Goal: Register for event/course

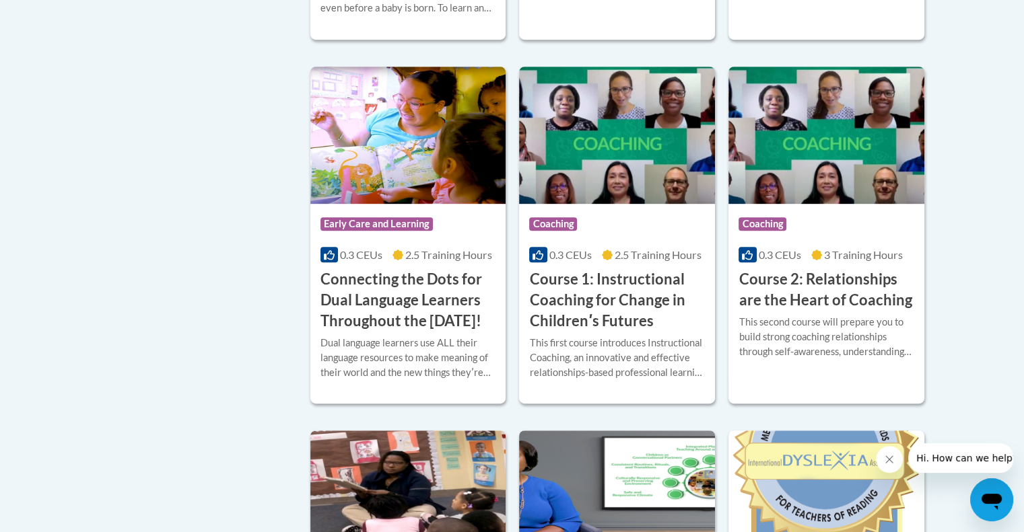
scroll to position [673, 0]
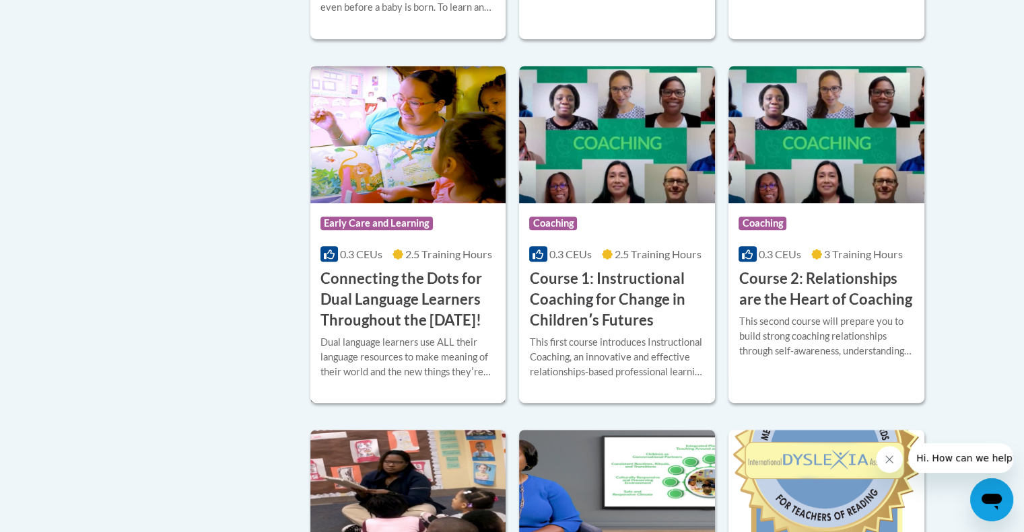
click at [415, 320] on h3 "Connecting the Dots for Dual Language Learners Throughout the Preschool Day!" at bounding box center [408, 300] width 176 height 62
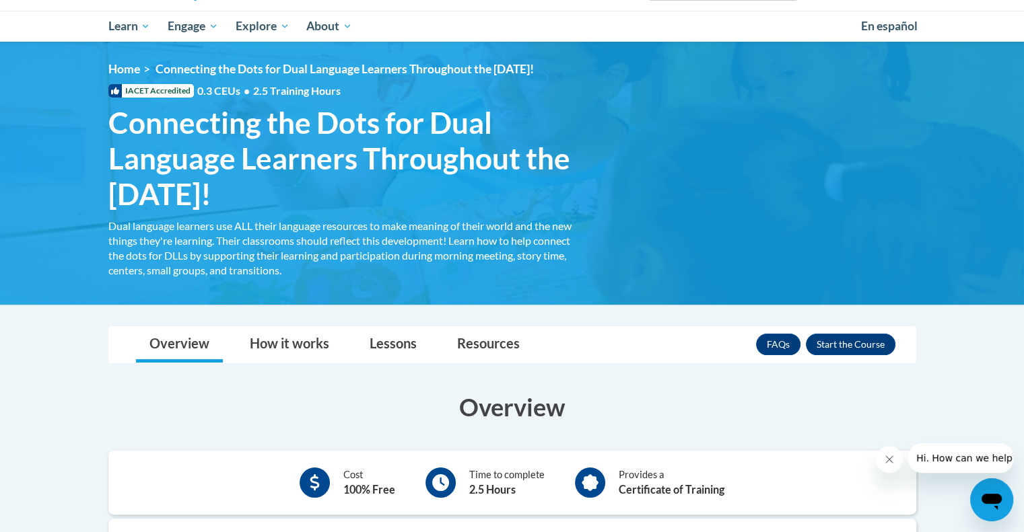
scroll to position [135, 0]
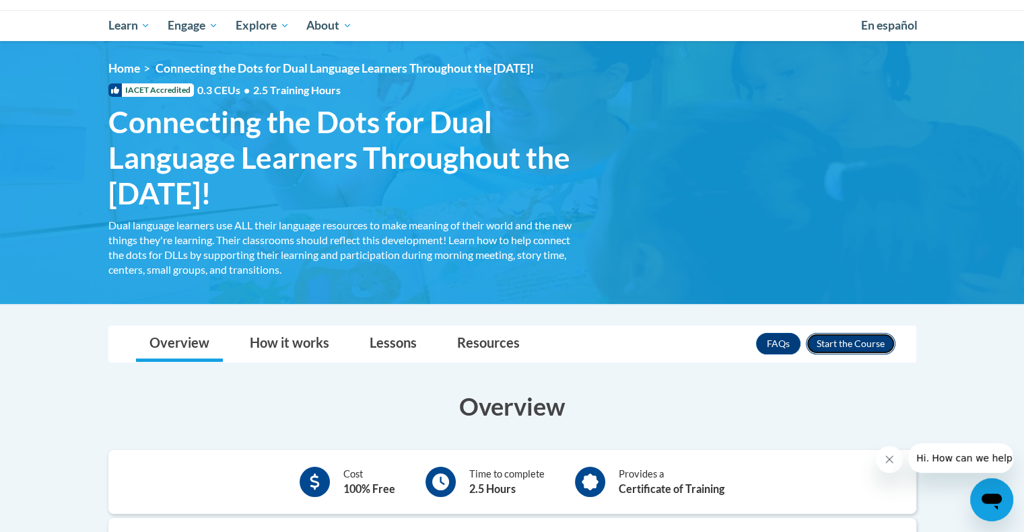
click at [840, 343] on button "Enroll" at bounding box center [851, 344] width 90 height 22
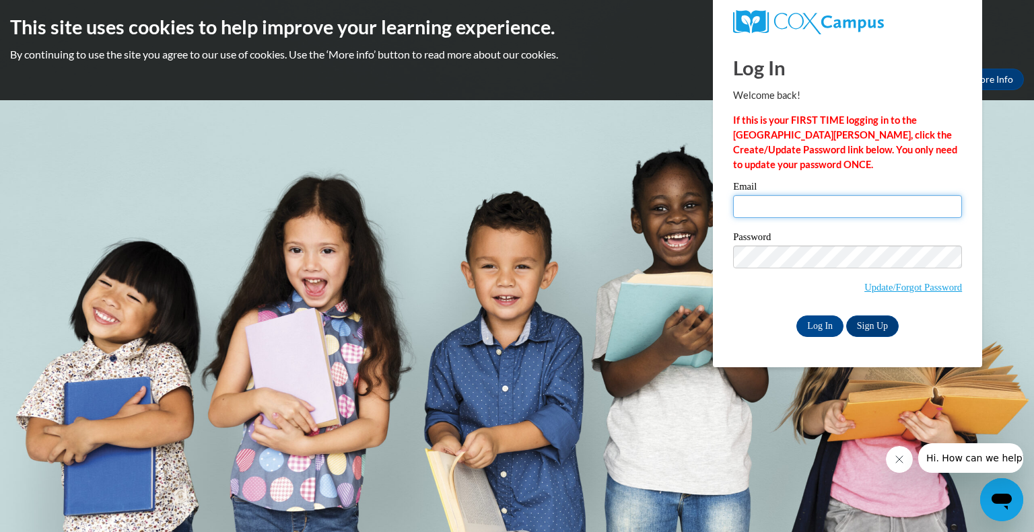
click at [742, 209] on input "Email" at bounding box center [847, 206] width 229 height 23
type input "[EMAIL_ADDRESS][PERSON_NAME][DOMAIN_NAME]"
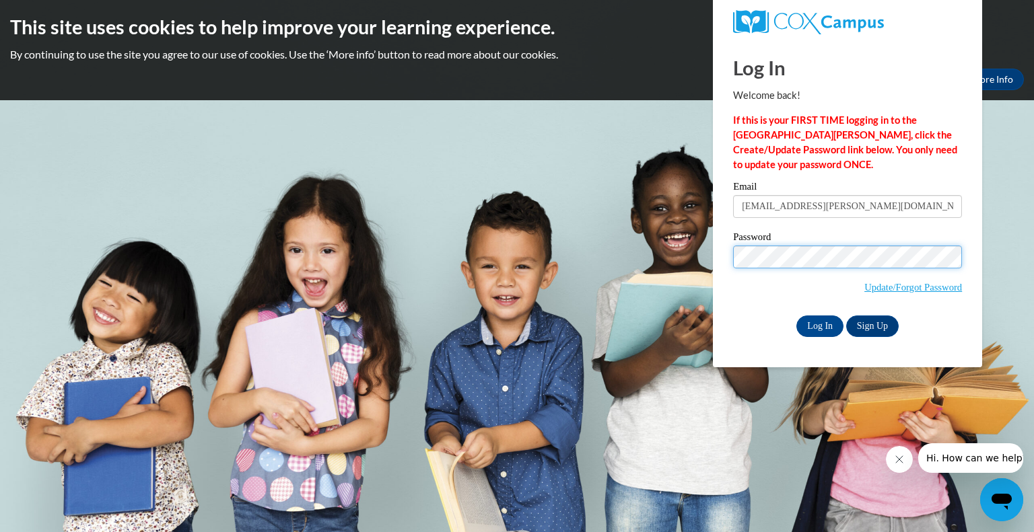
click at [796, 316] on input "Log In" at bounding box center [819, 327] width 47 height 22
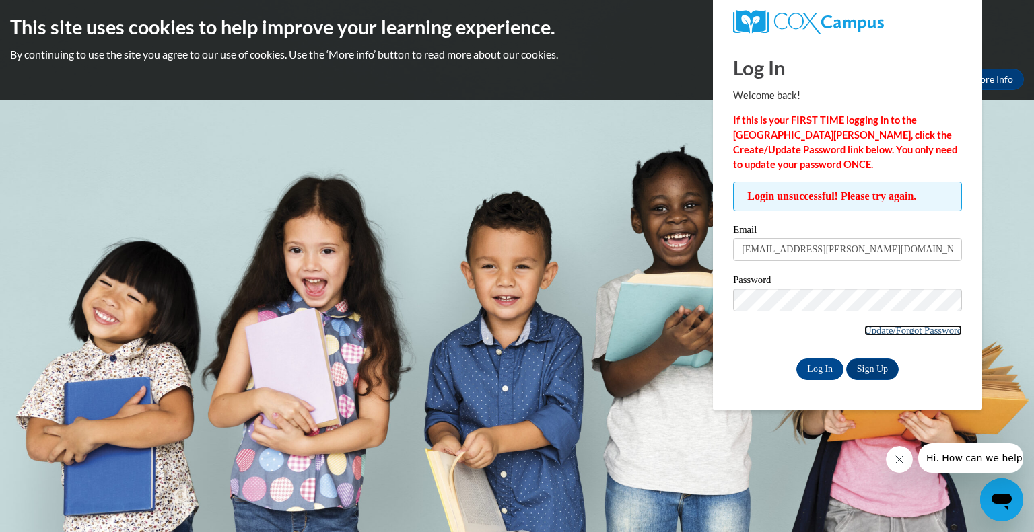
click at [944, 330] on link "Update/Forgot Password" at bounding box center [913, 330] width 98 height 11
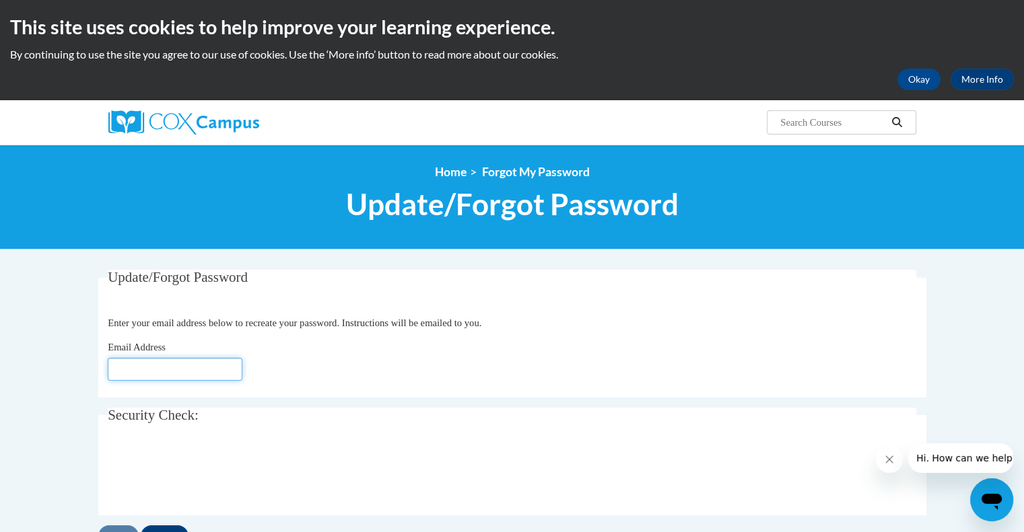
click at [113, 370] on input "Email Address" at bounding box center [175, 369] width 135 height 23
type input "mai.phan@bostonabcd.org"
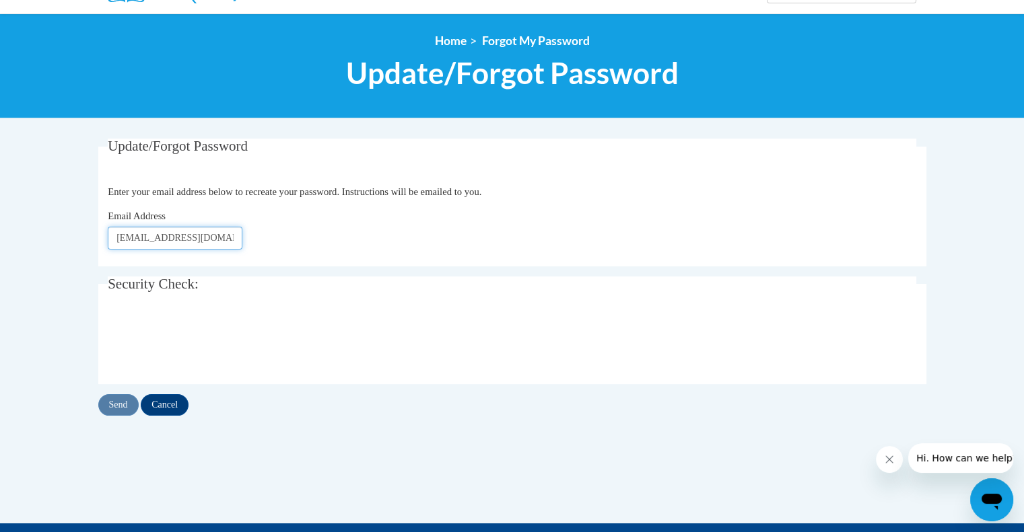
scroll to position [135, 0]
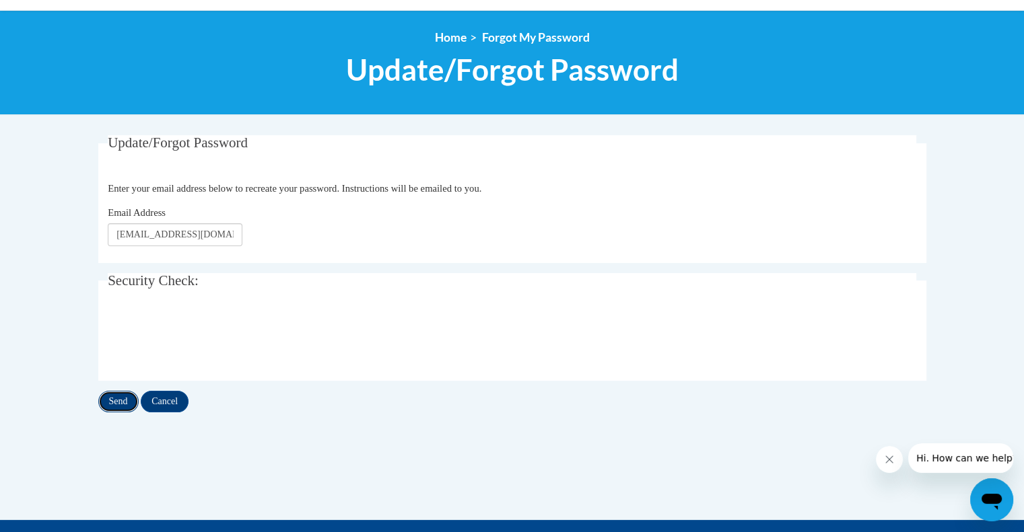
click at [121, 406] on input "Send" at bounding box center [118, 402] width 40 height 22
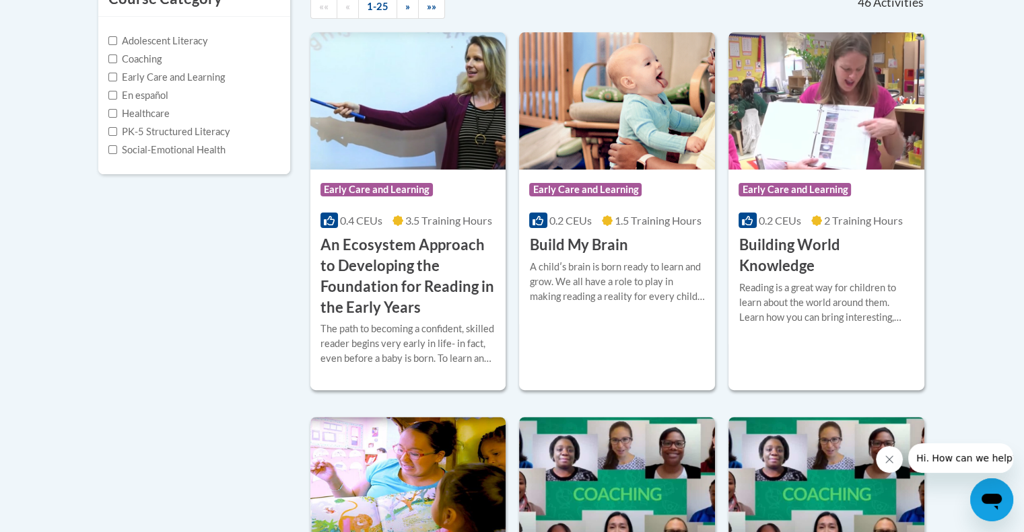
scroll to position [337, 0]
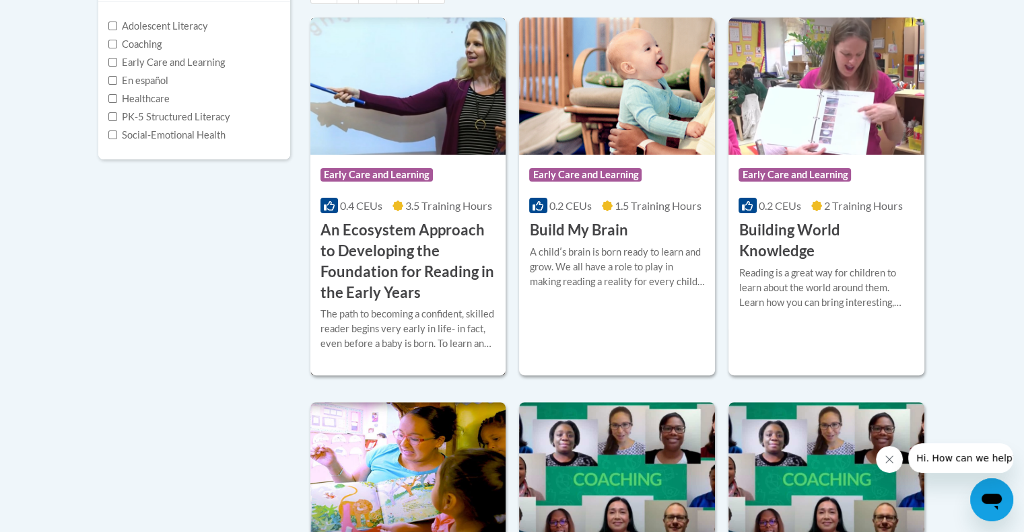
click at [386, 234] on h3 "An Ecosystem Approach to Developing the Foundation for Reading in the Early Yea…" at bounding box center [408, 261] width 176 height 83
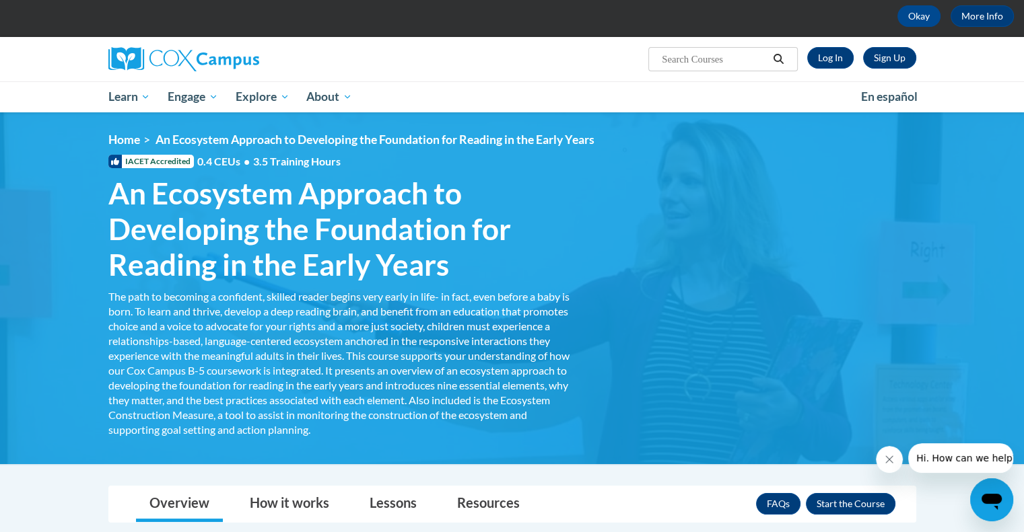
scroll to position [202, 0]
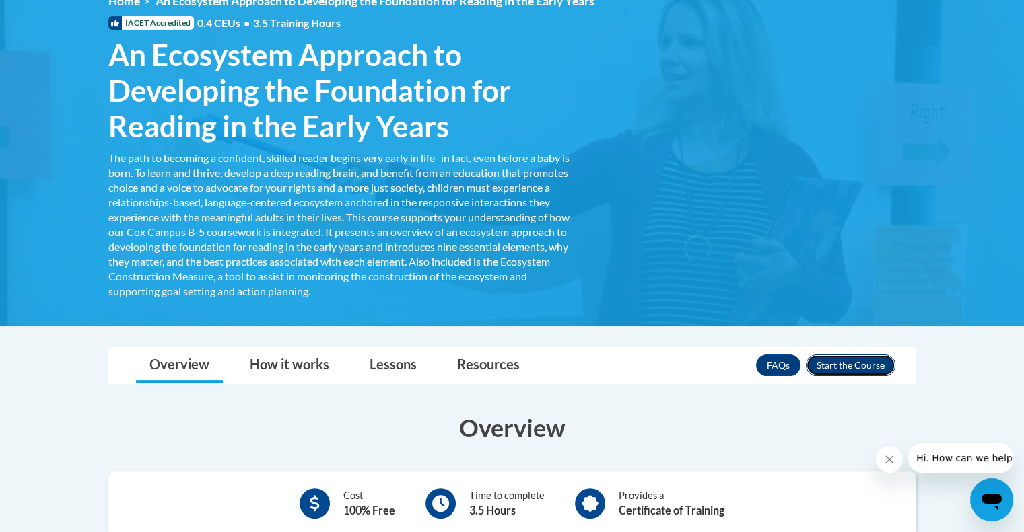
click at [864, 365] on button "Enroll" at bounding box center [851, 366] width 90 height 22
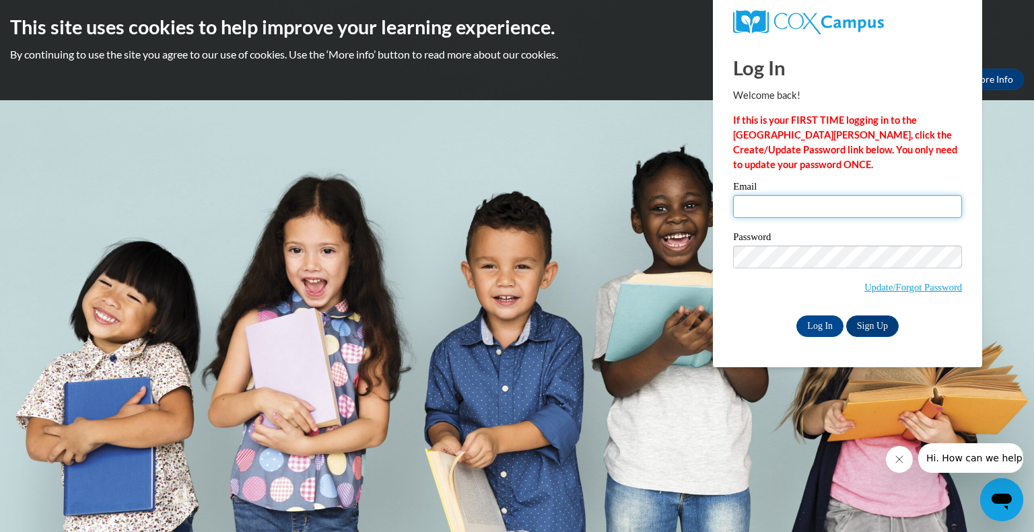
click at [747, 201] on input "Email" at bounding box center [847, 206] width 229 height 23
type input "[EMAIL_ADDRESS][PERSON_NAME][DOMAIN_NAME]"
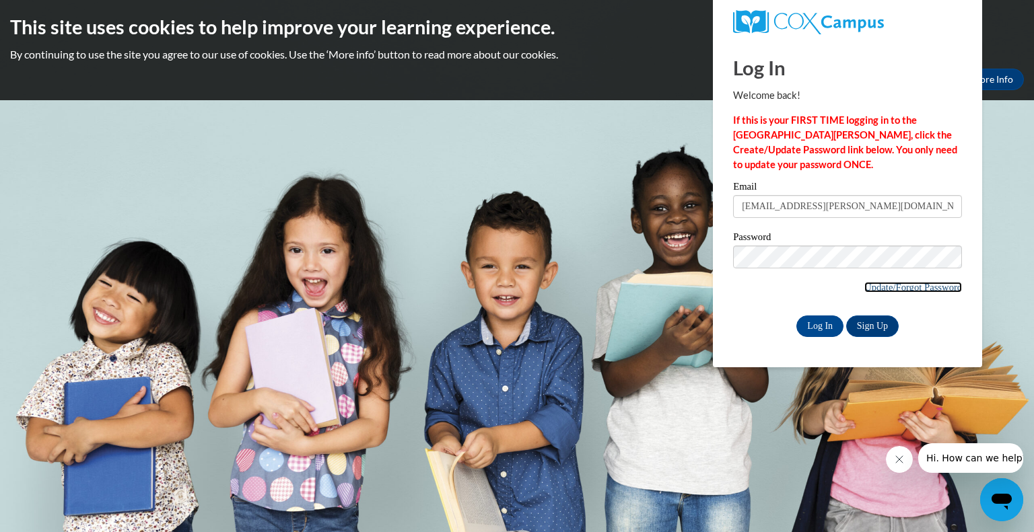
click at [922, 285] on link "Update/Forgot Password" at bounding box center [913, 287] width 98 height 11
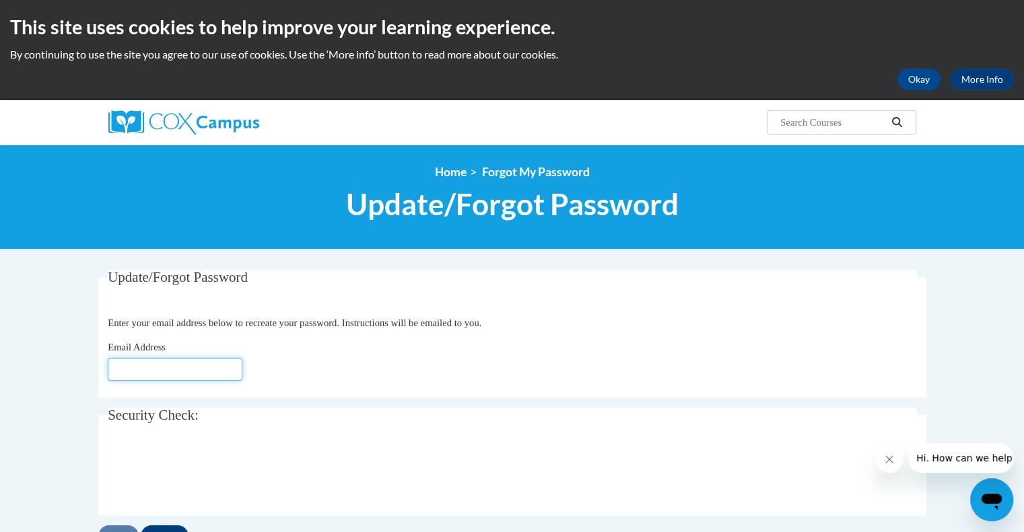
click at [133, 372] on input "Email Address" at bounding box center [175, 369] width 135 height 23
type input "mai.phan@bostonabcd.org"
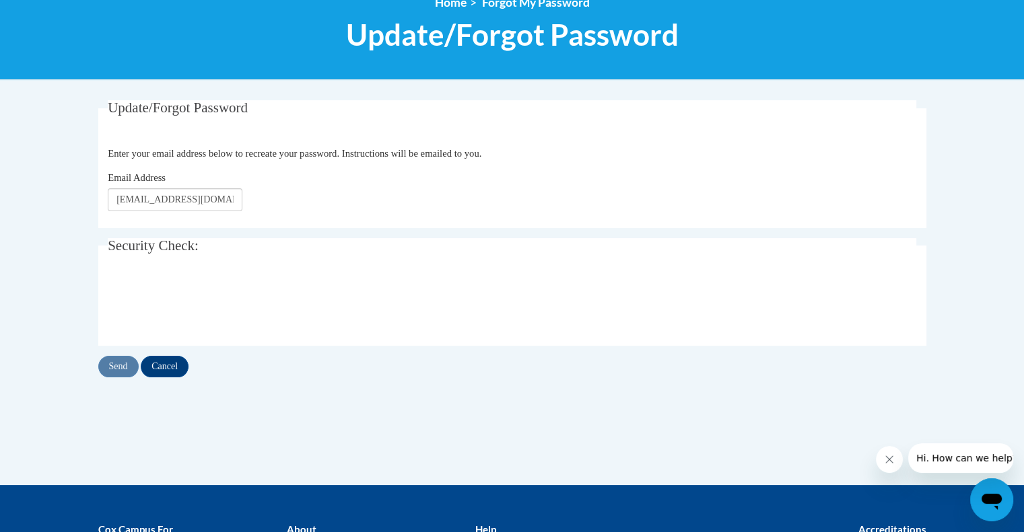
scroll to position [202, 0]
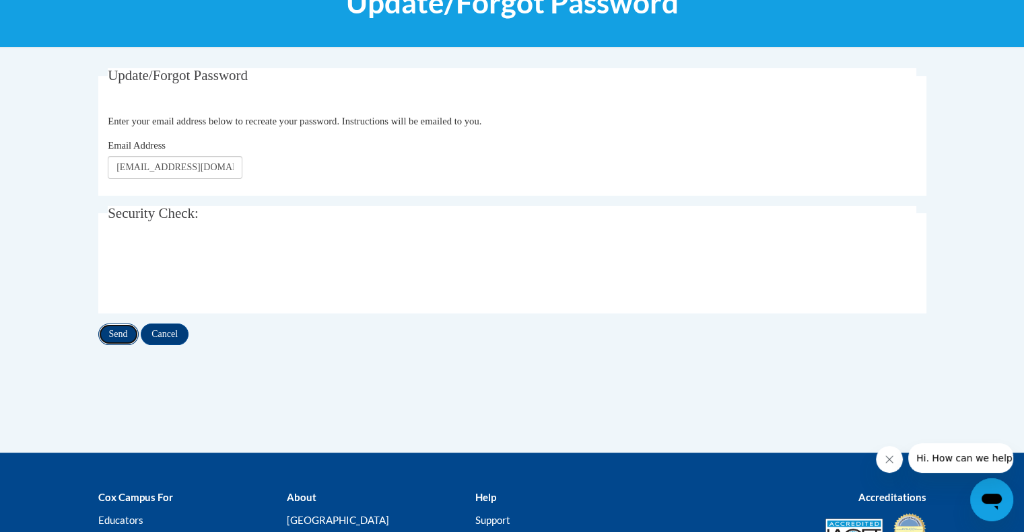
click at [126, 340] on input "Send" at bounding box center [118, 335] width 40 height 22
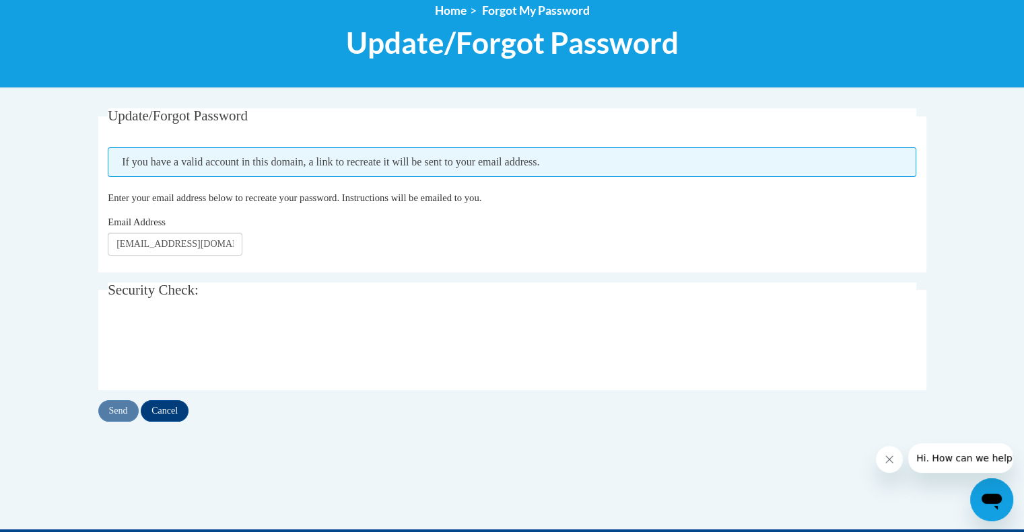
scroll to position [202, 0]
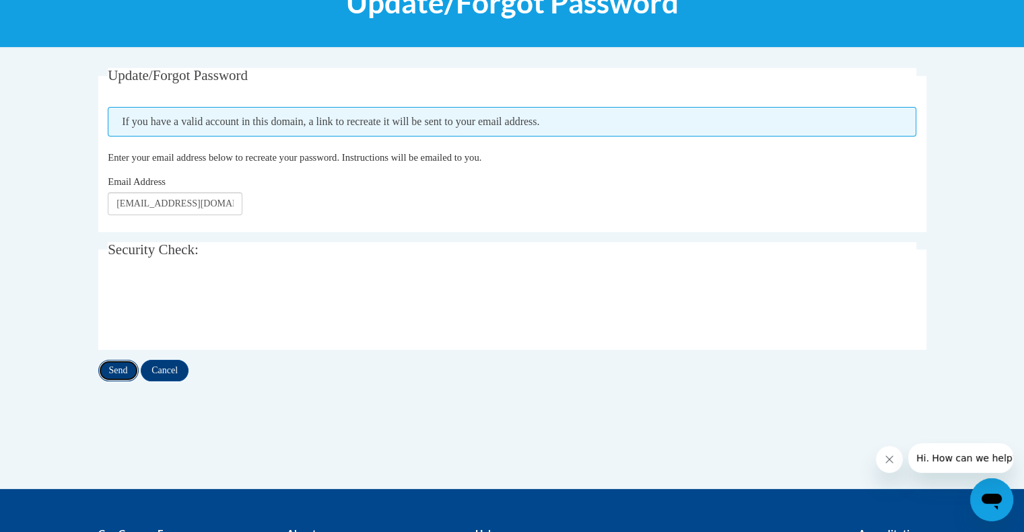
click at [118, 370] on input "Send" at bounding box center [118, 371] width 40 height 22
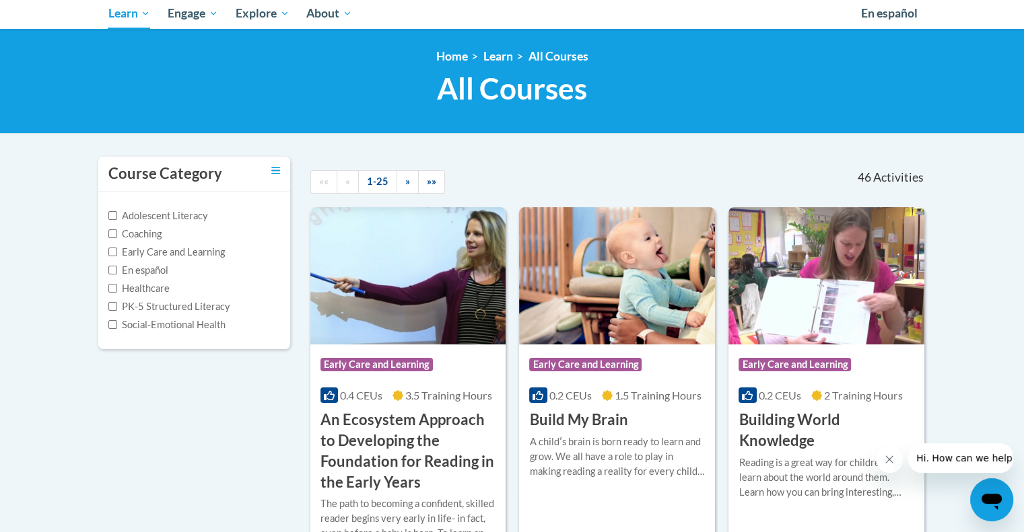
scroll to position [202, 0]
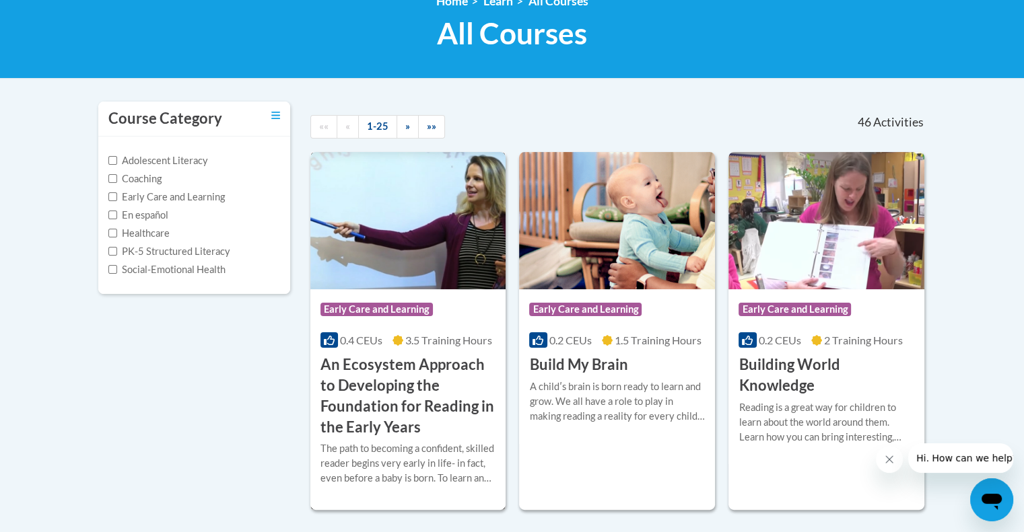
click at [422, 366] on h3 "An Ecosystem Approach to Developing the Foundation for Reading in the Early Yea…" at bounding box center [408, 396] width 176 height 83
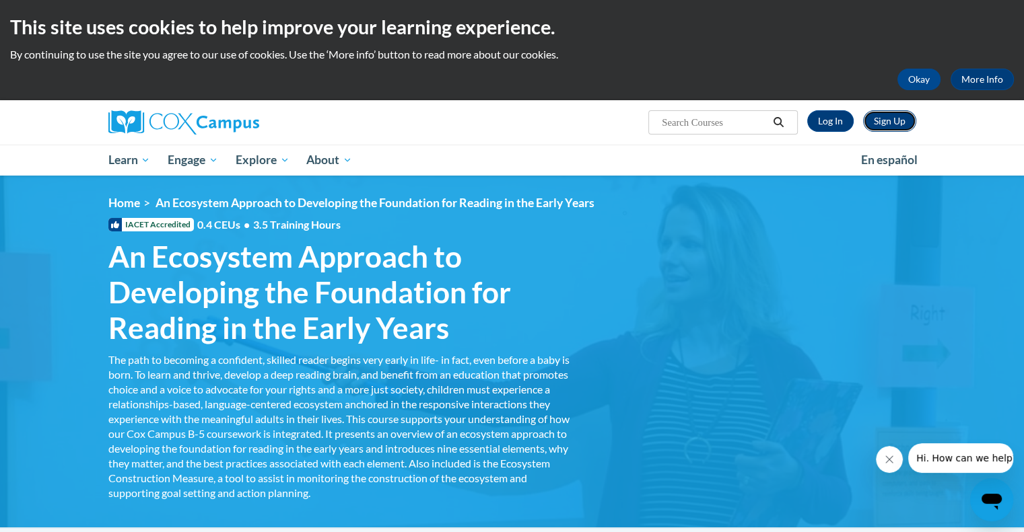
click at [894, 123] on link "Sign Up" at bounding box center [889, 121] width 53 height 22
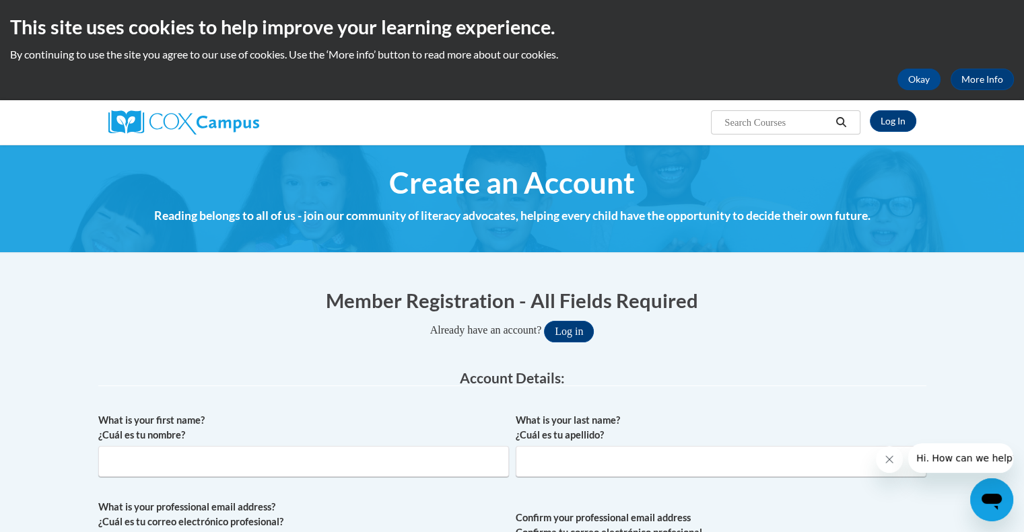
click at [124, 465] on input "What is your first name? ¿Cuál es tu nombre?" at bounding box center [303, 461] width 411 height 31
type input "m"
type input "Mai"
click at [532, 462] on input "What is your last name? ¿Cuál es tu apellido?" at bounding box center [721, 461] width 411 height 31
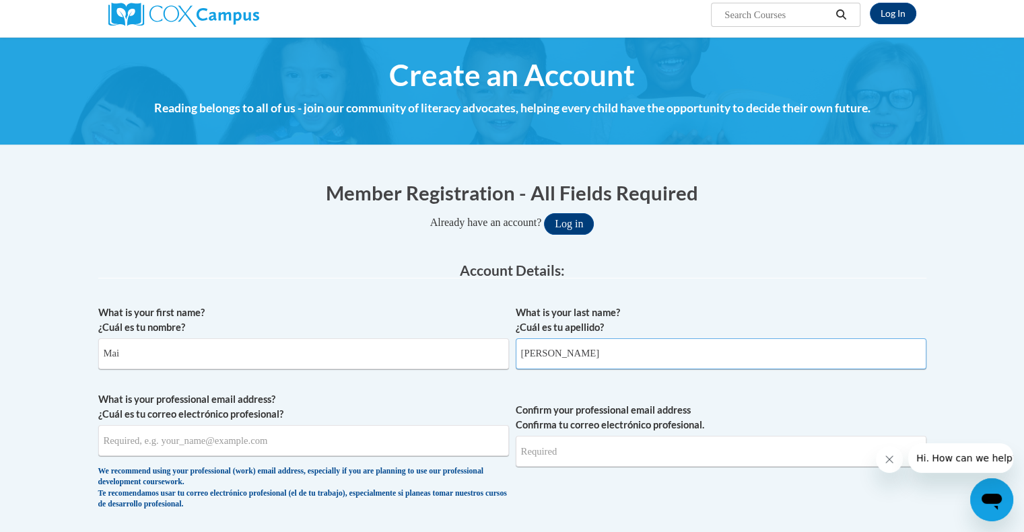
scroll to position [109, 0]
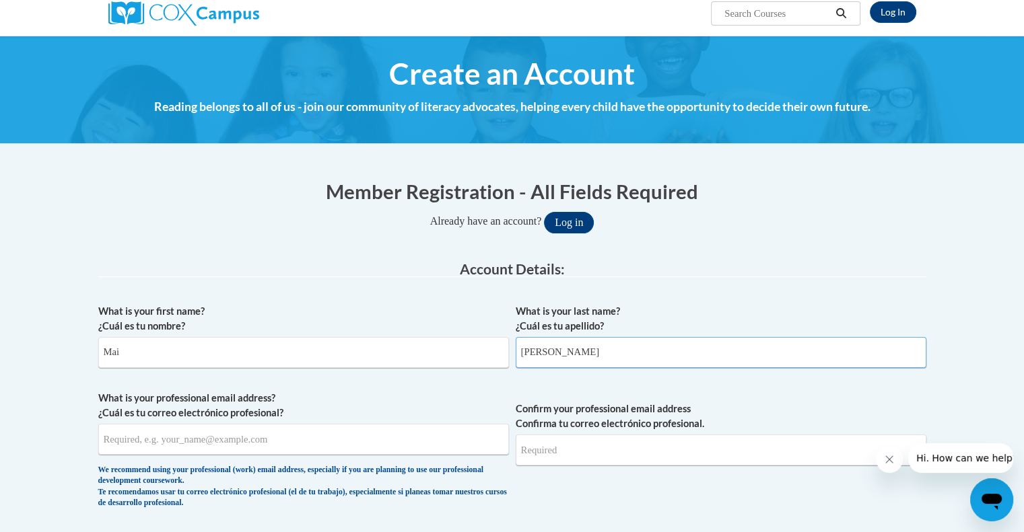
type input "Phan"
click at [109, 438] on input "What is your professional email address? ¿Cuál es tu correo electrónico profesi…" at bounding box center [303, 439] width 411 height 31
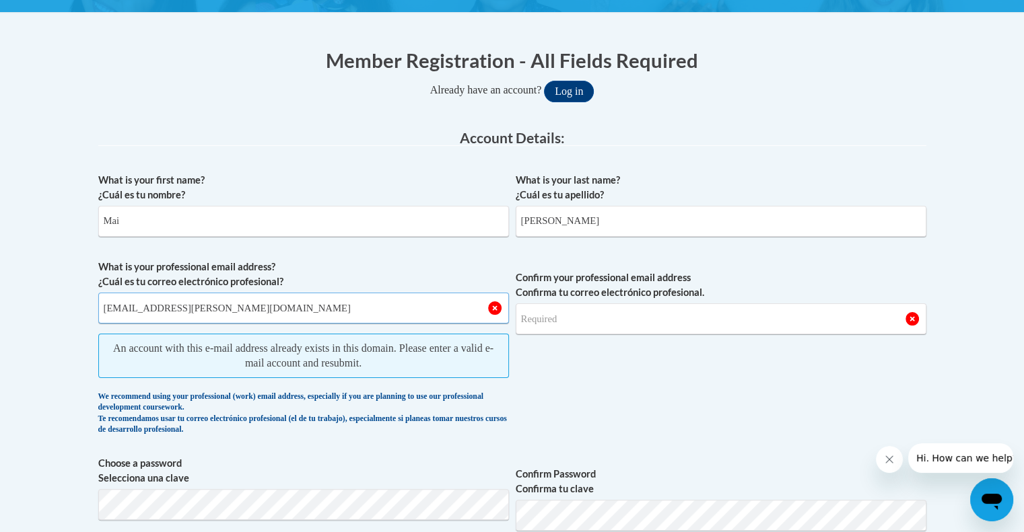
scroll to position [244, 0]
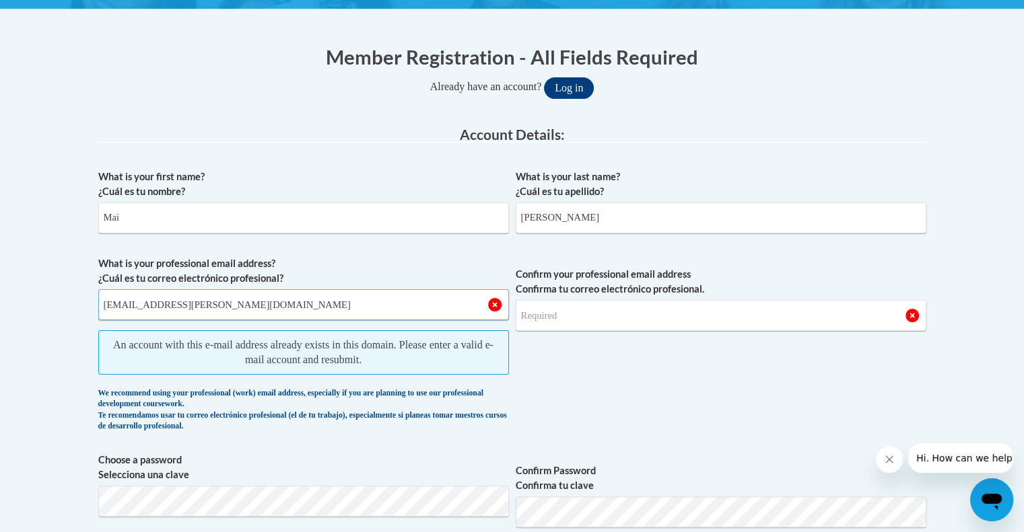
type input "mai.phan@bostonabcd.org"
click at [533, 322] on input "Confirm your professional email address Confirma tu correo electrónico profesio…" at bounding box center [721, 315] width 411 height 31
click at [528, 312] on input "Confirm your professional email address Confirma tu correo electrónico profesio…" at bounding box center [721, 315] width 411 height 31
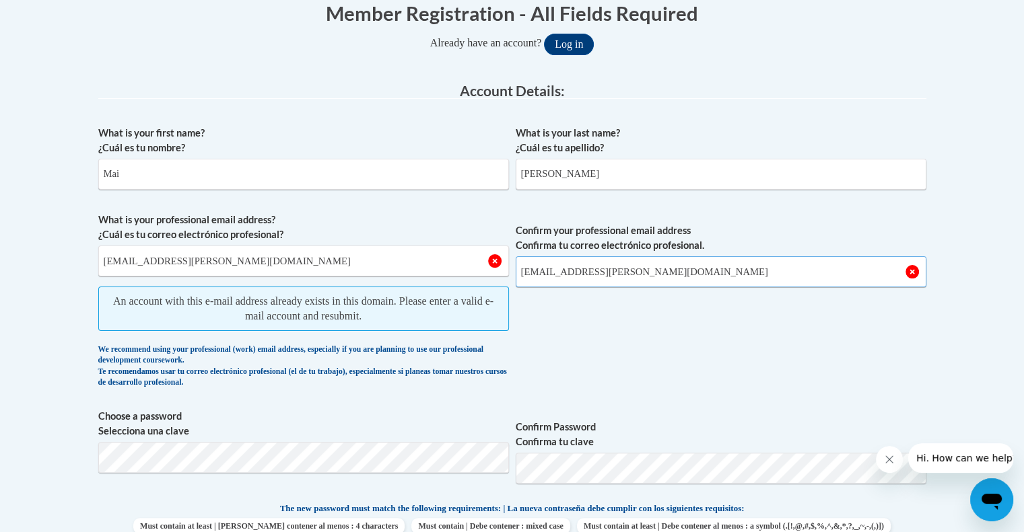
scroll to position [446, 0]
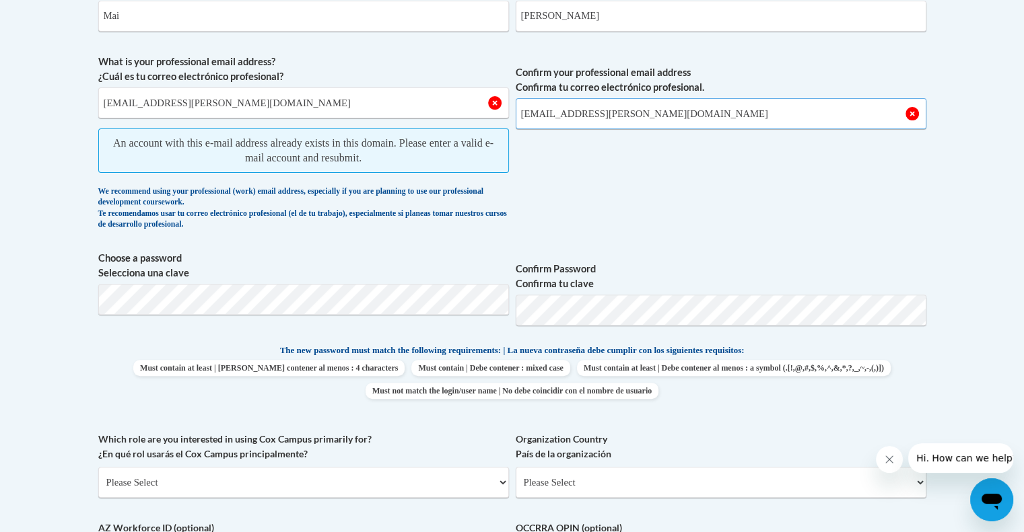
type input "mai.phan@bostonabcd.org"
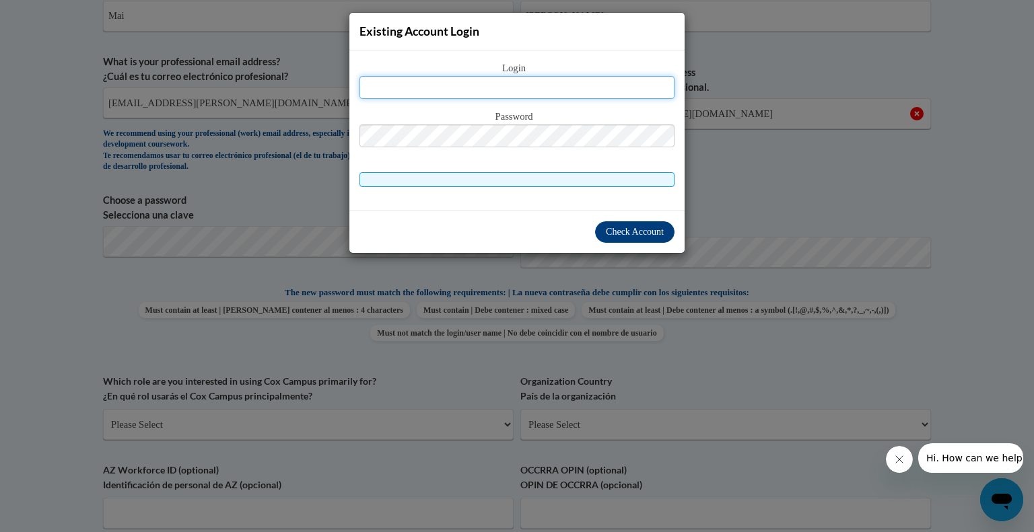
click at [384, 92] on input "text" at bounding box center [516, 87] width 315 height 23
click at [377, 87] on input "text" at bounding box center [516, 87] width 315 height 23
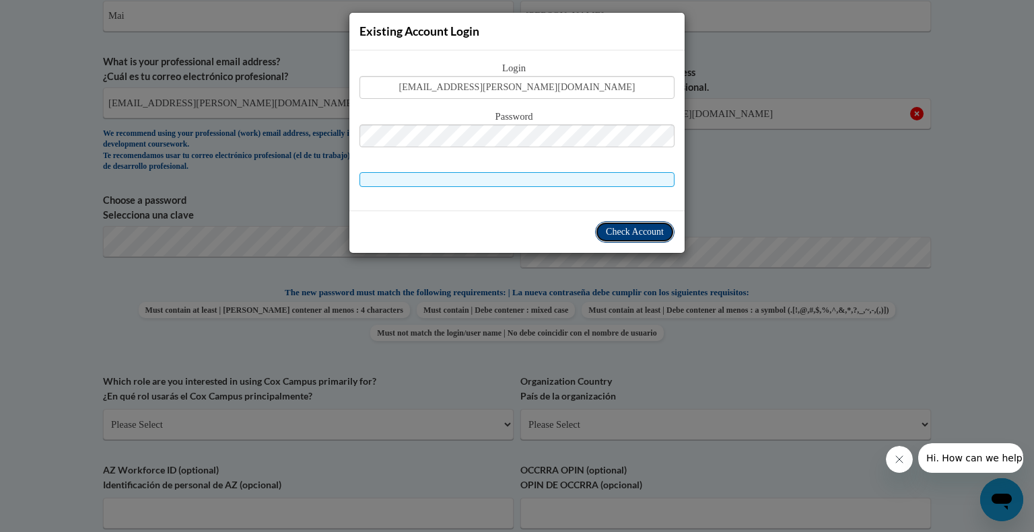
click at [641, 236] on span "Check Account" at bounding box center [635, 232] width 58 height 10
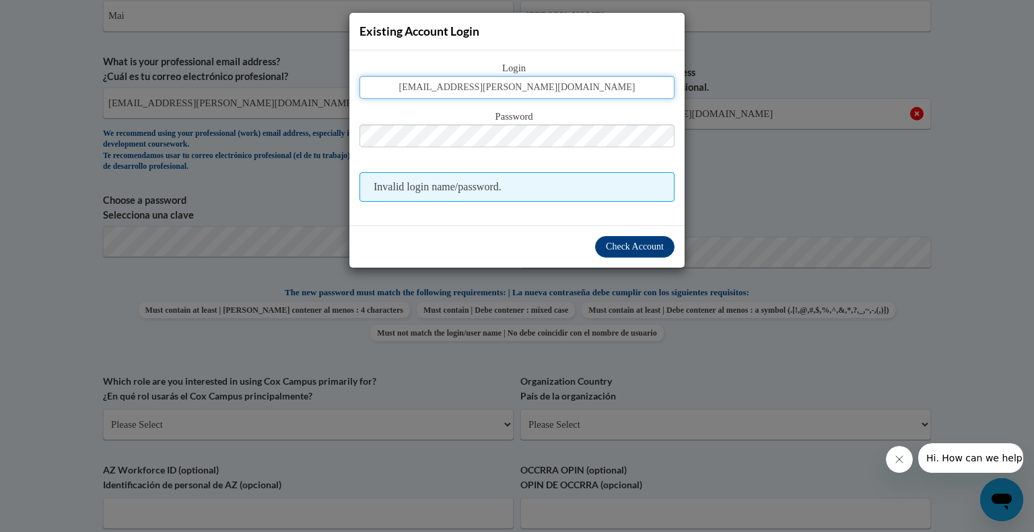
click at [573, 87] on input "mai.phan@bostonabcd.org" at bounding box center [516, 87] width 315 height 23
type input "m"
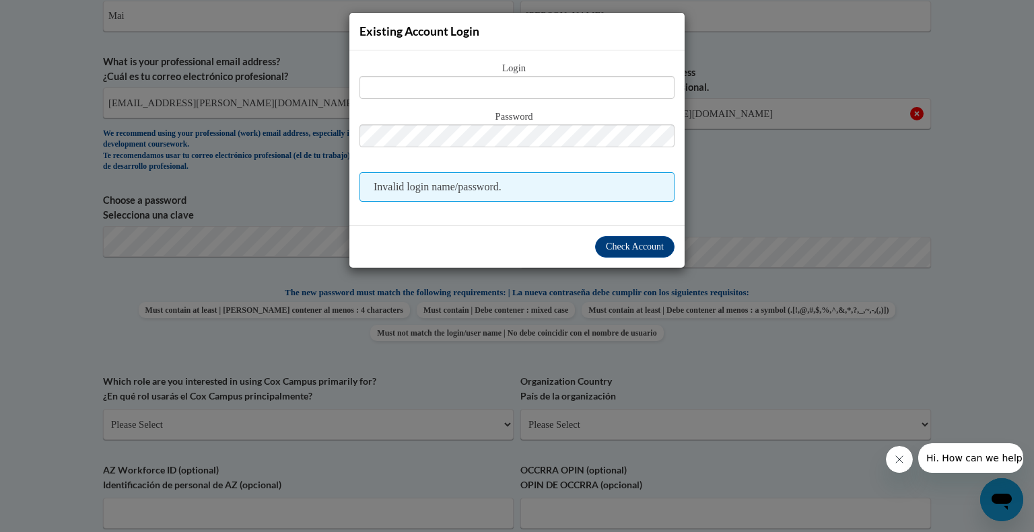
click at [8, 339] on div "Existing Account Login Login Password Invalid login name/password. Check Account" at bounding box center [517, 266] width 1034 height 532
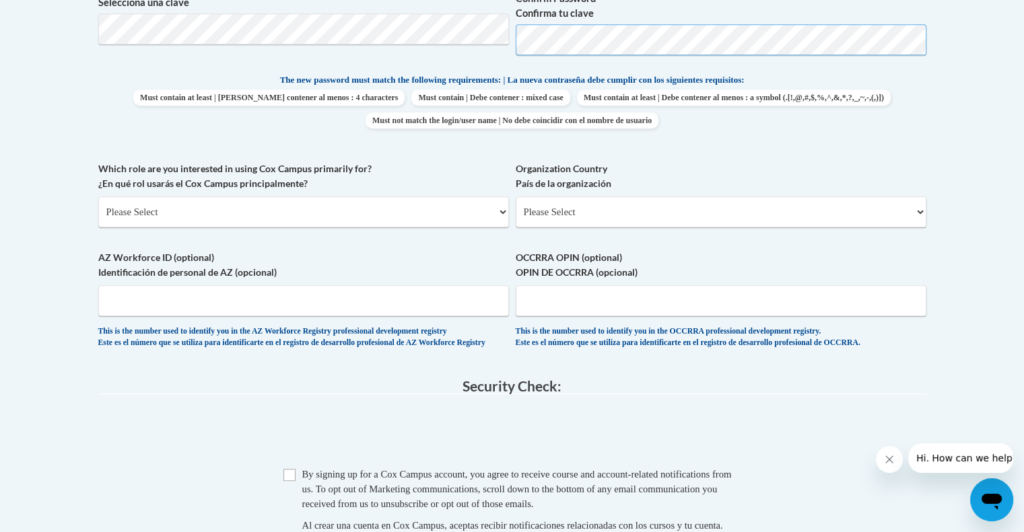
scroll to position [580, 0]
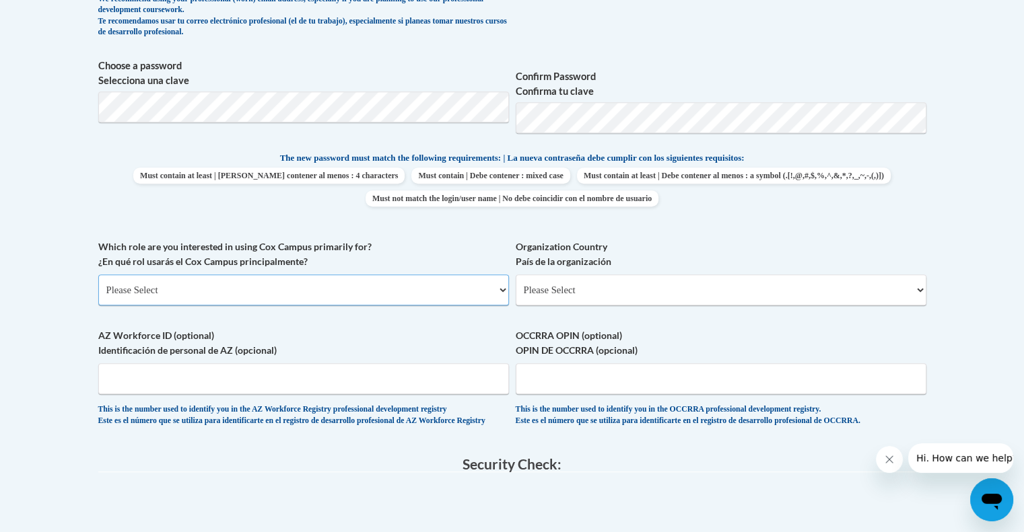
click at [501, 293] on select "Please Select College/University | Colegio/Universidad Community/Nonprofit Part…" at bounding box center [303, 290] width 411 height 31
select select "fbf2d438-af2f-41f8-98f1-81c410e29de3"
click at [98, 275] on select "Please Select College/University | Colegio/Universidad Community/Nonprofit Part…" at bounding box center [303, 290] width 411 height 31
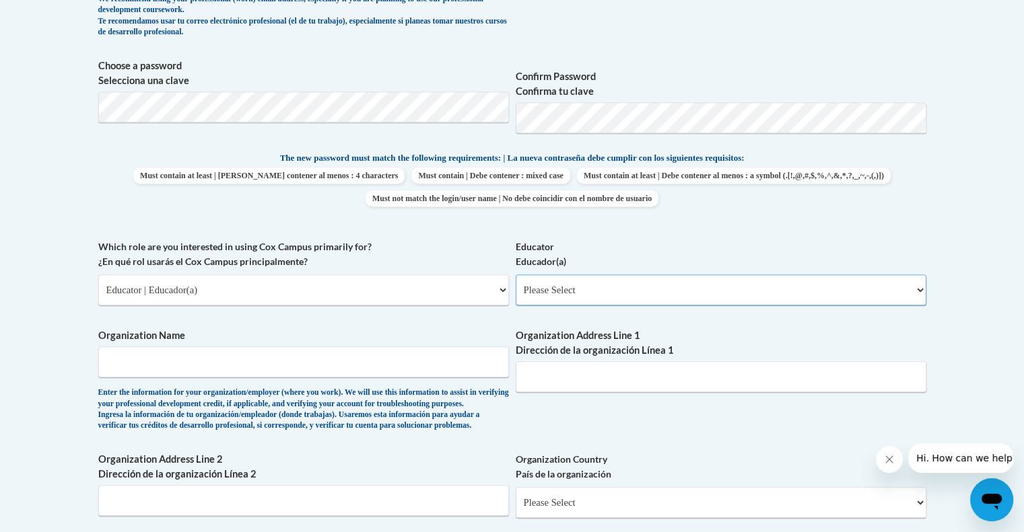
click at [918, 290] on select "Please Select Early Learning/Daycare Teacher/Family Home Care Provider | Maestr…" at bounding box center [721, 290] width 411 height 31
select select "5e2af403-4f2c-4e49-a02f-103e55d7b75b"
click at [516, 275] on select "Please Select Early Learning/Daycare Teacher/Family Home Care Provider | Maestr…" at bounding box center [721, 290] width 411 height 31
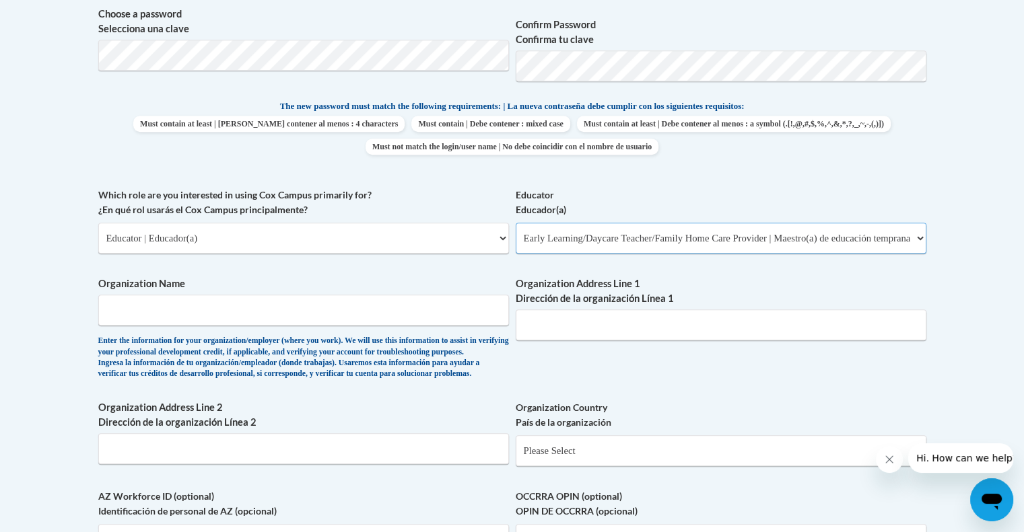
scroll to position [715, 0]
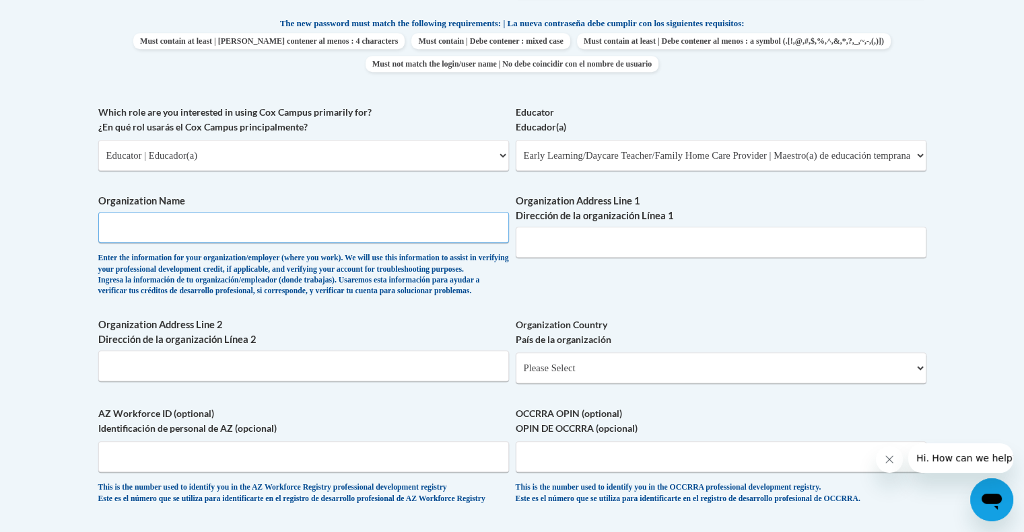
click at [112, 230] on input "Organization Name" at bounding box center [303, 227] width 411 height 31
type input "teachingstrategies"
click at [546, 245] on input "Organization Address Line 1 Dirección de la organización Línea 1" at bounding box center [721, 242] width 411 height 31
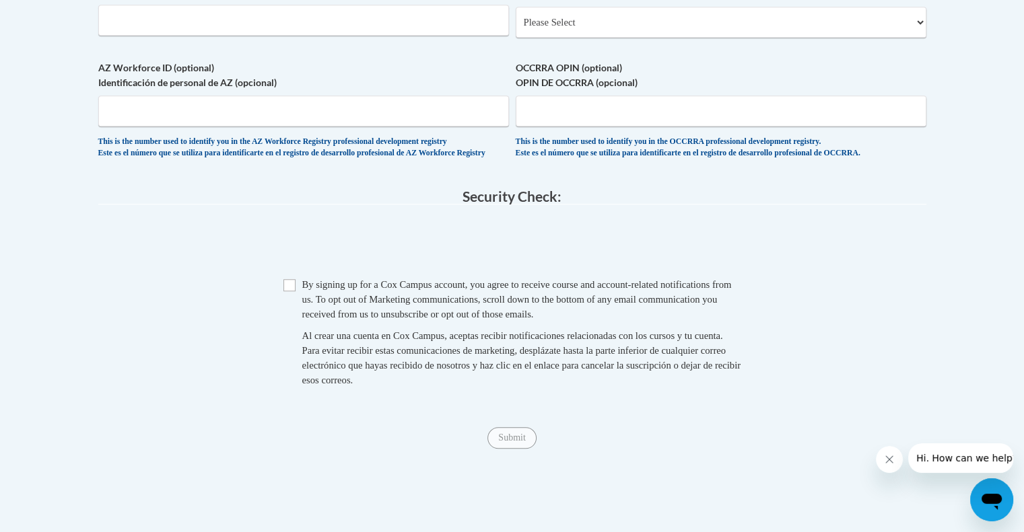
scroll to position [1061, 0]
type input "Teachingstrategies"
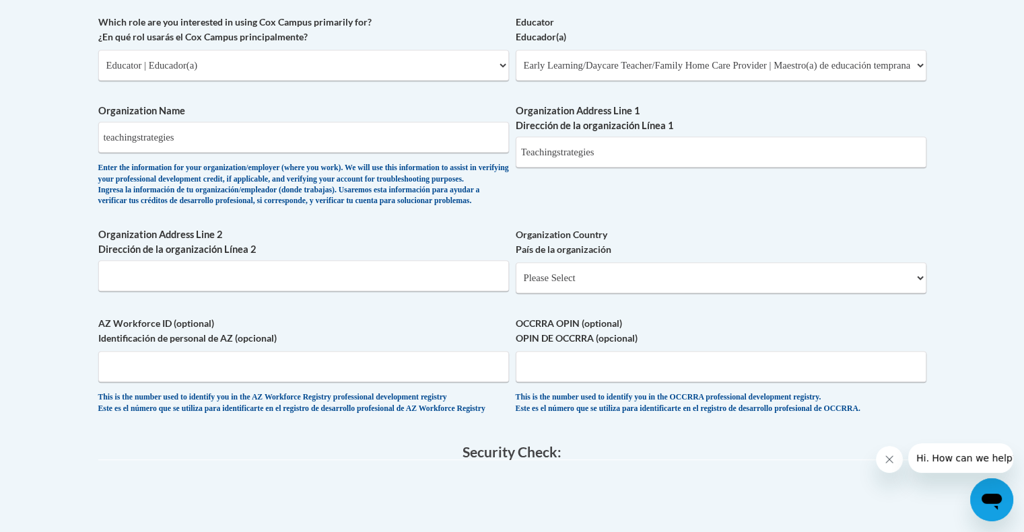
scroll to position [805, 0]
click at [213, 291] on input "Organization Address Line 2 Dirección de la organización Línea 2" at bounding box center [303, 275] width 411 height 31
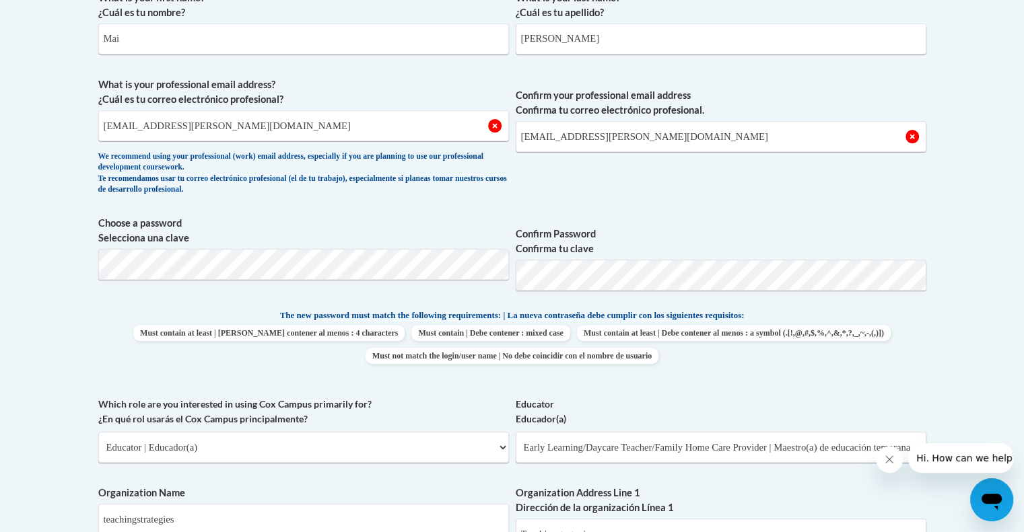
scroll to position [421, 0]
click at [330, 112] on input "mai.phan@bostonabcd.org" at bounding box center [303, 127] width 411 height 31
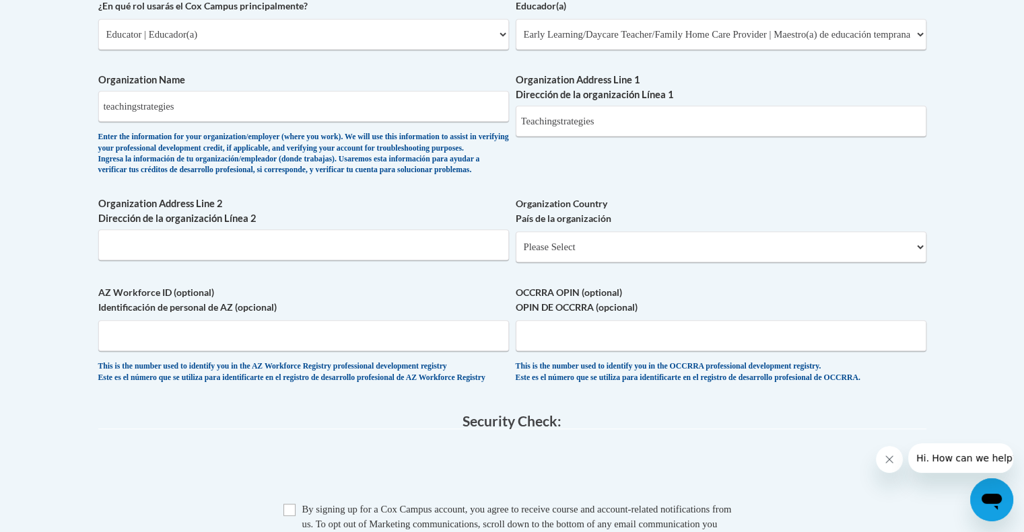
scroll to position [891, 0]
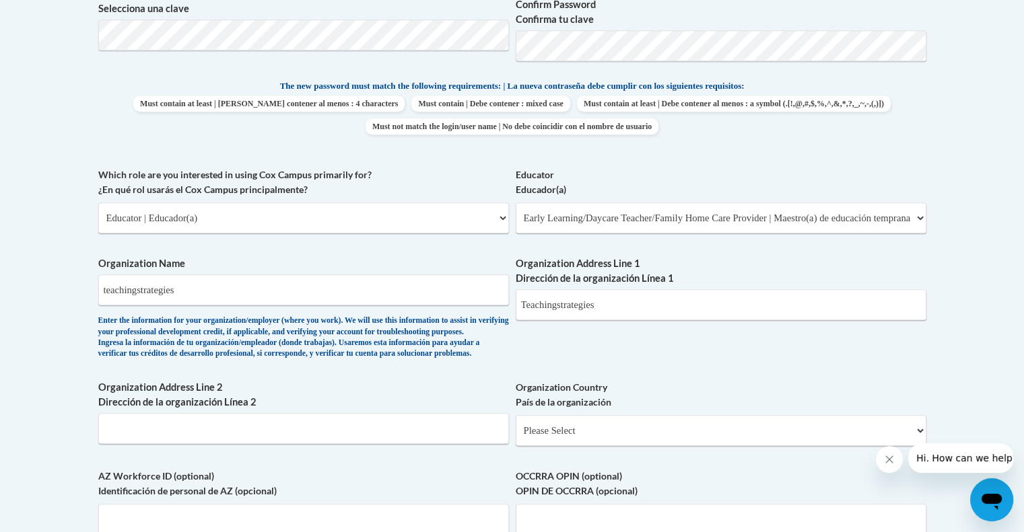
scroll to position [703, 0]
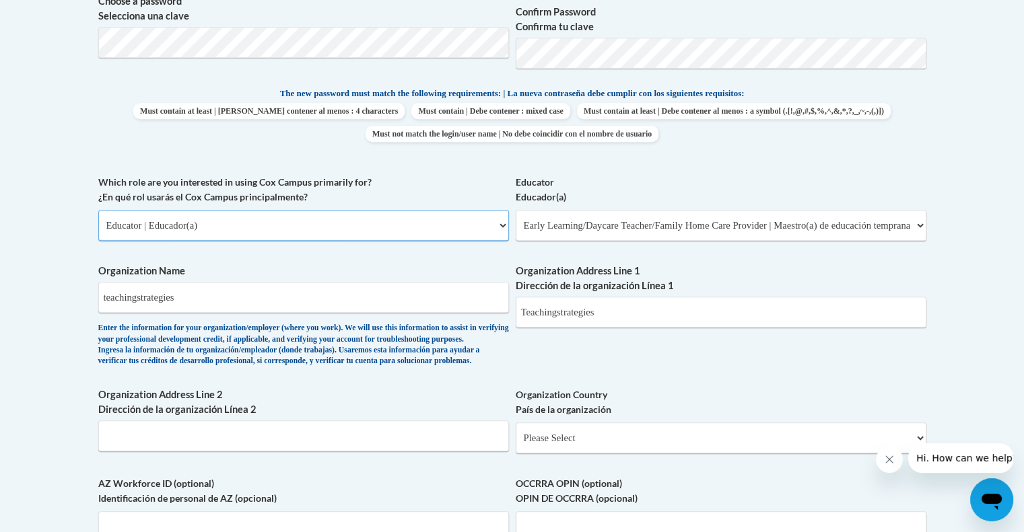
click at [205, 220] on select "Please Select College/University | Colegio/Universidad Community/Nonprofit Part…" at bounding box center [303, 225] width 411 height 31
click at [778, 369] on div "What is your first name? ¿Cuál es tu nombre? Mai What is your last name? ¿Cuál …" at bounding box center [512, 146] width 828 height 884
click at [242, 305] on input "teachingstrategies" at bounding box center [303, 297] width 411 height 31
type input "t"
type input "abcd head start"
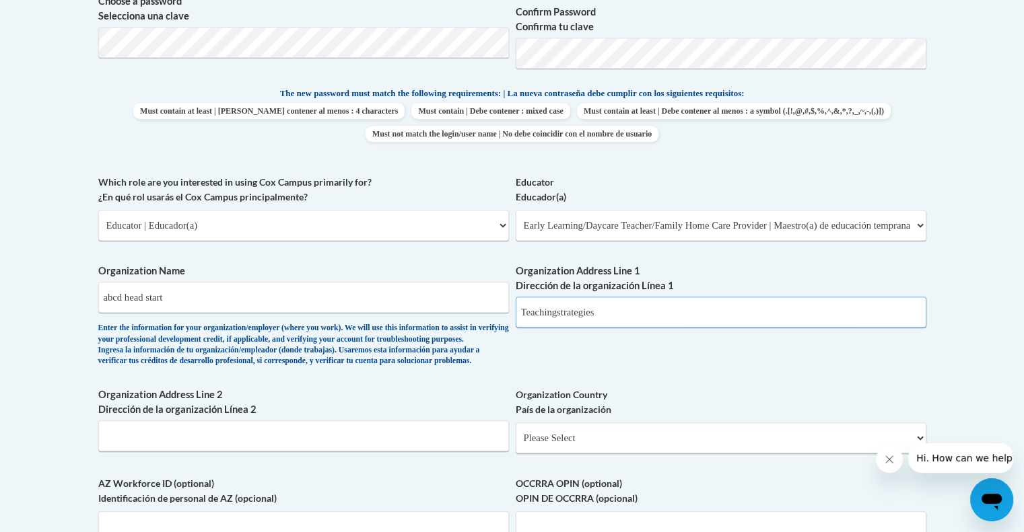
click at [606, 314] on input "Teachingstrategies" at bounding box center [721, 312] width 411 height 31
type input "T"
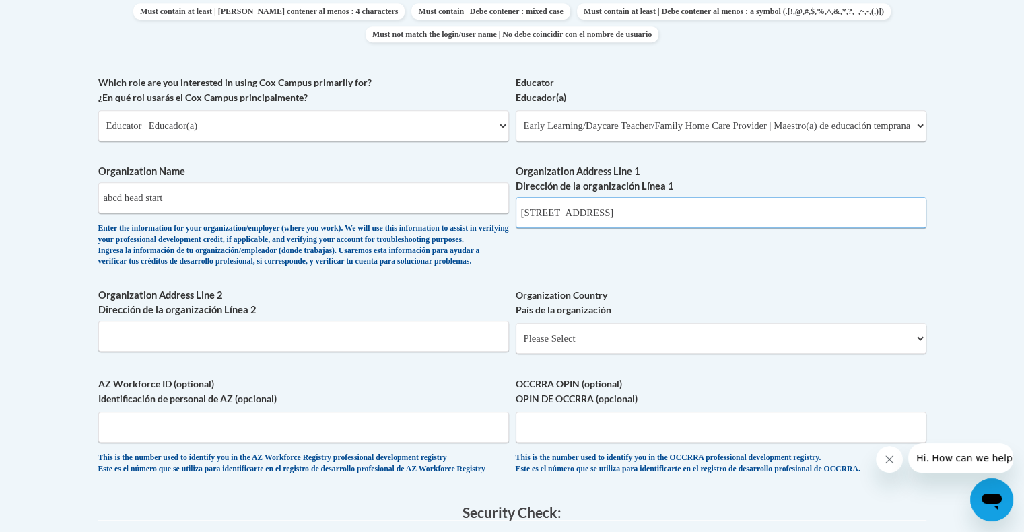
scroll to position [800, 0]
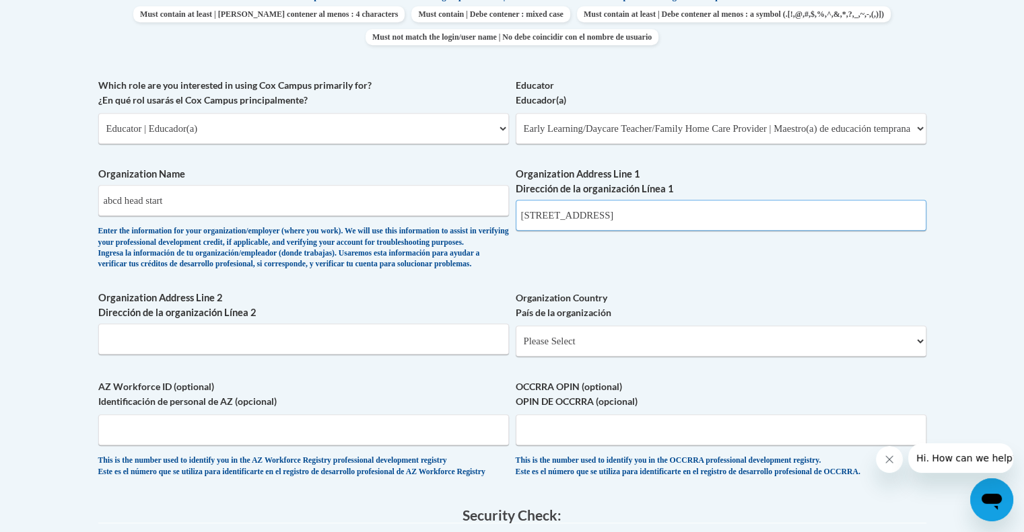
type input "198 geneva ave"
click at [574, 357] on select "Please Select United States | Estados Unidos Outside of the United States | Fue…" at bounding box center [721, 341] width 411 height 31
select select "ad49bcad-a171-4b2e-b99c-48b446064914"
click at [516, 347] on select "Please Select United States | Estados Unidos Outside of the United States | Fue…" at bounding box center [721, 341] width 411 height 31
select select
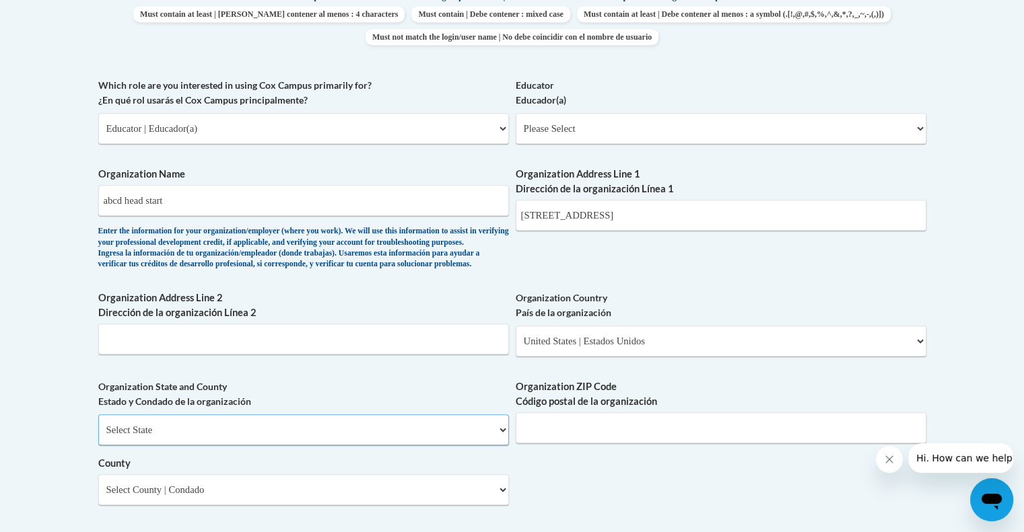
click at [243, 446] on select "Select State Alabama Alaska Arizona Arkansas California Colorado Connecticut De…" at bounding box center [303, 430] width 411 height 31
select select "Massachusetts"
click at [98, 436] on select "Select State Alabama Alaska Arizona Arkansas California Colorado Connecticut De…" at bounding box center [303, 430] width 411 height 31
click at [593, 444] on input "Organization ZIP Code Código postal de la organización" at bounding box center [721, 428] width 411 height 31
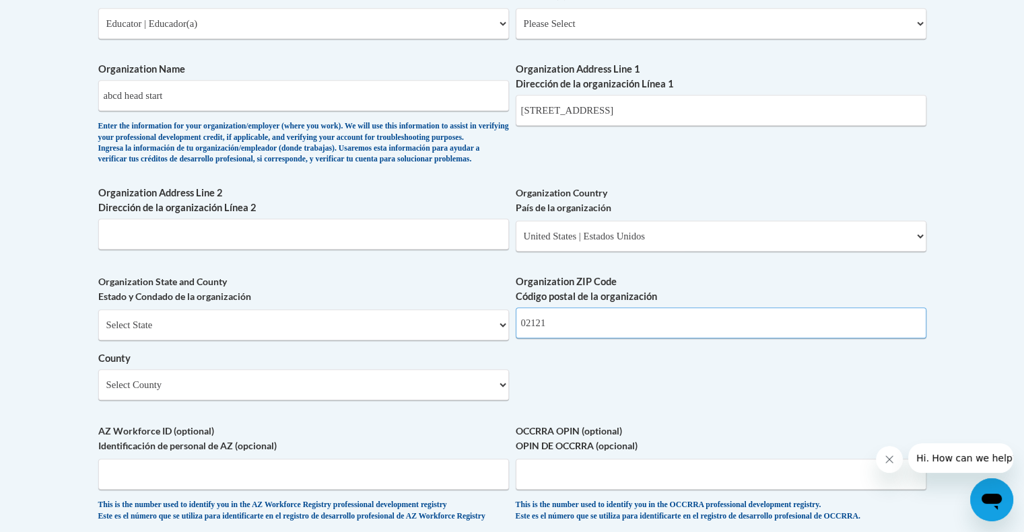
scroll to position [907, 0]
type input "02121"
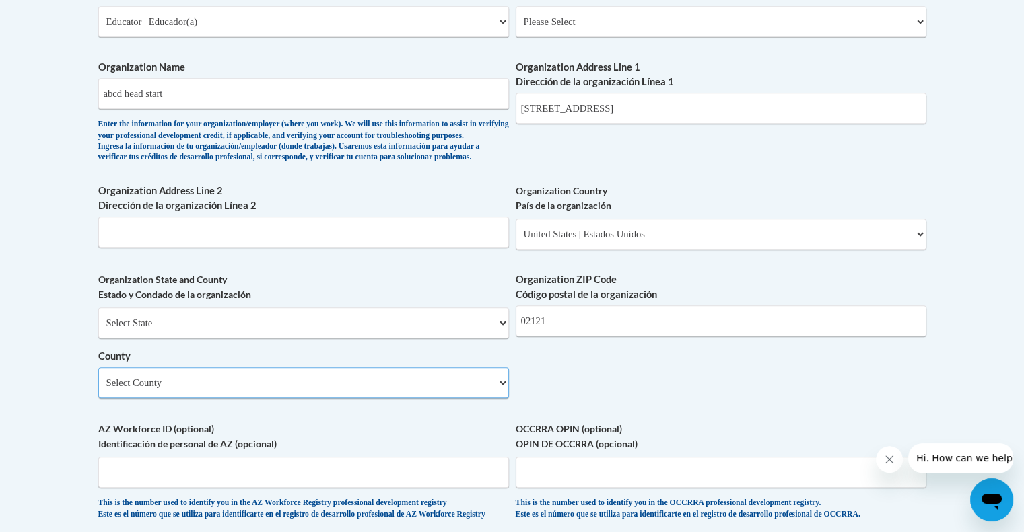
click at [474, 398] on select "Select County Barnstable Berkshire Bristol Dukes Essex Franklin Hampden Hampshi…" at bounding box center [303, 382] width 411 height 31
select select "Suffolk"
click at [98, 389] on select "Select County Barnstable Berkshire Bristol Dukes Essex Franklin Hampden Hampshi…" at bounding box center [303, 382] width 411 height 31
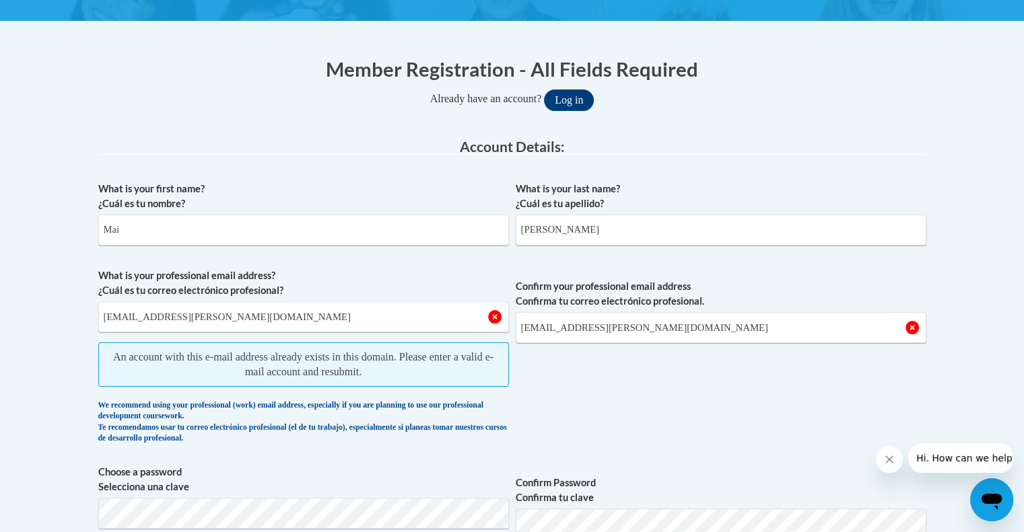
scroll to position [233, 0]
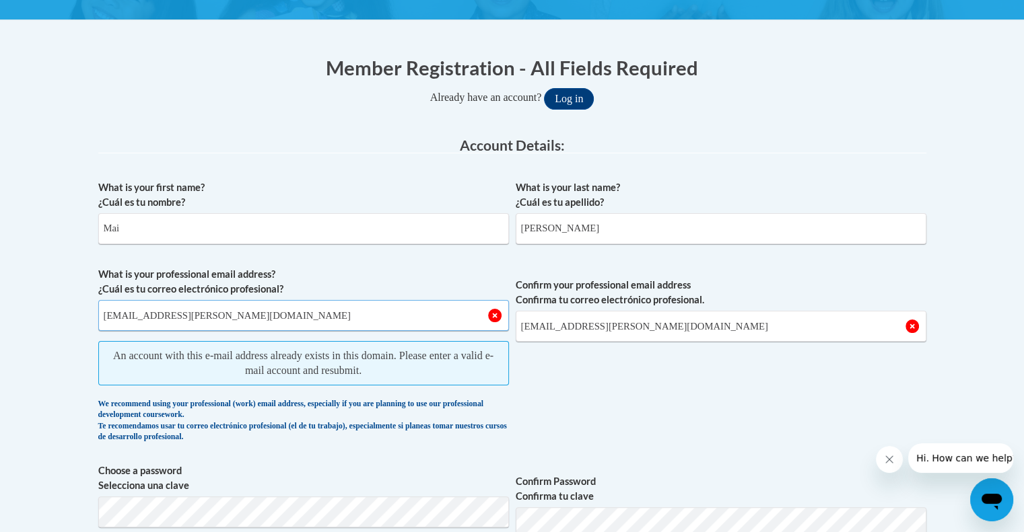
click at [238, 318] on input "[EMAIL_ADDRESS][DOMAIN_NAME]" at bounding box center [303, 315] width 411 height 31
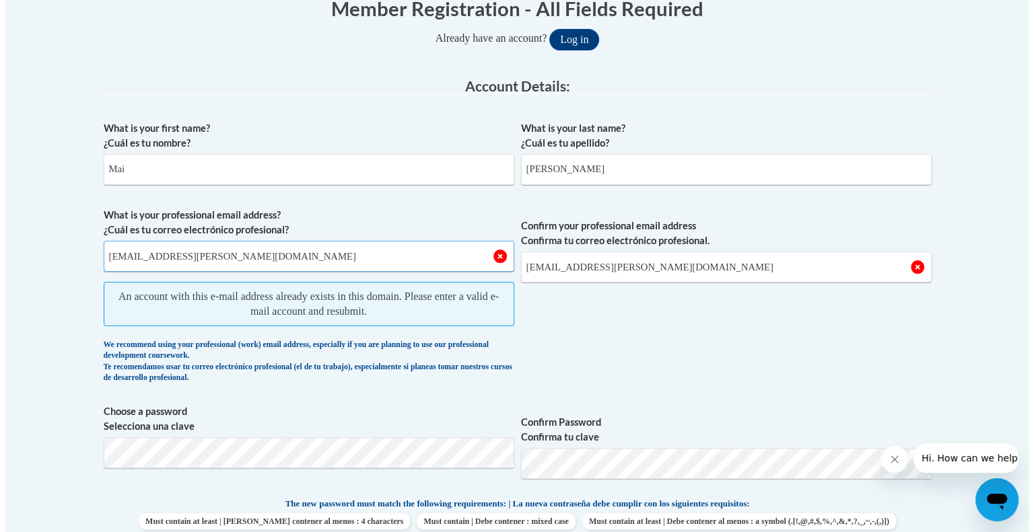
scroll to position [291, 0]
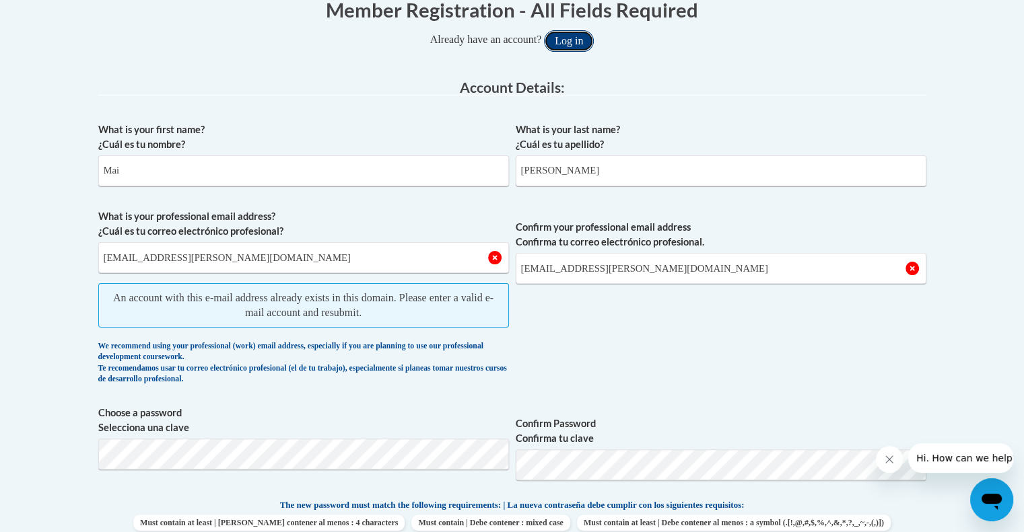
click at [570, 44] on button "Log in" at bounding box center [569, 41] width 50 height 22
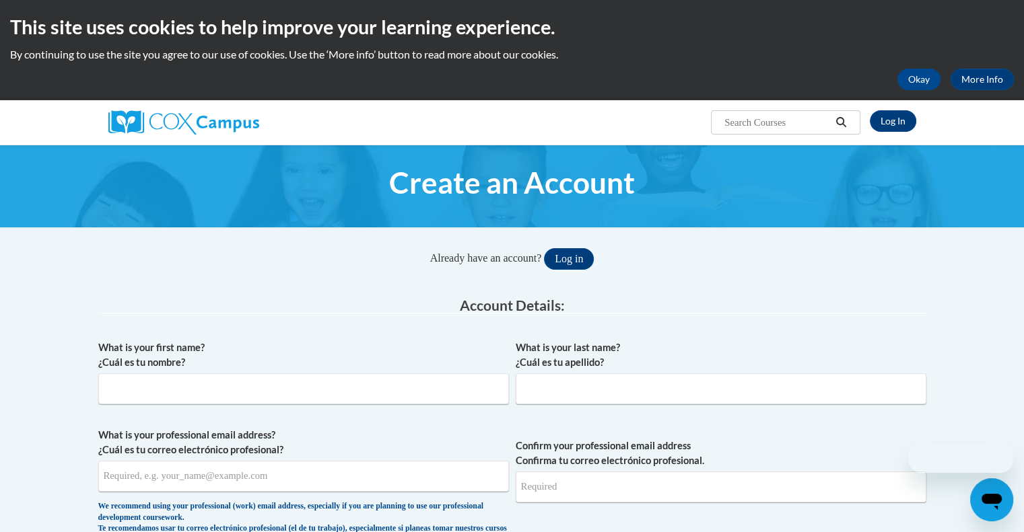
scroll to position [48, 0]
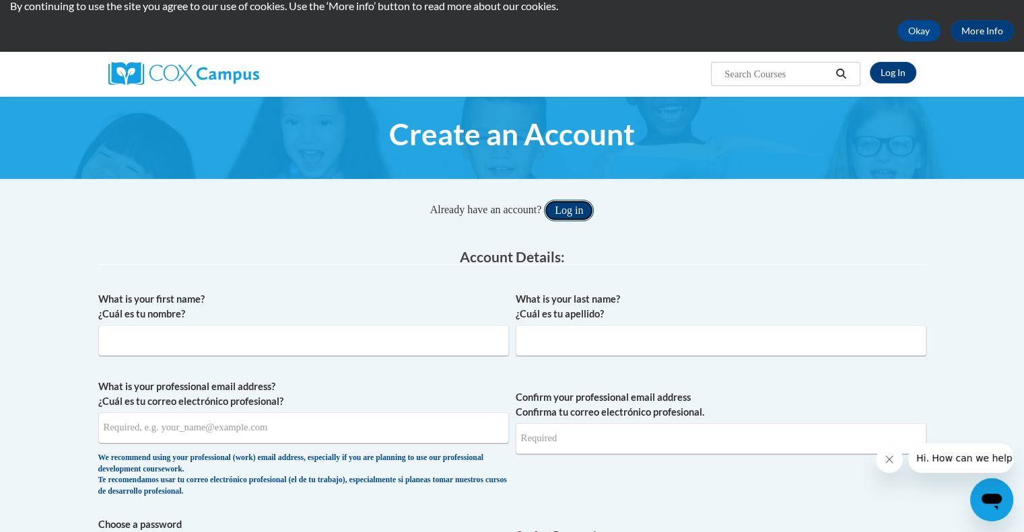
click at [579, 209] on button "Log in" at bounding box center [569, 211] width 50 height 22
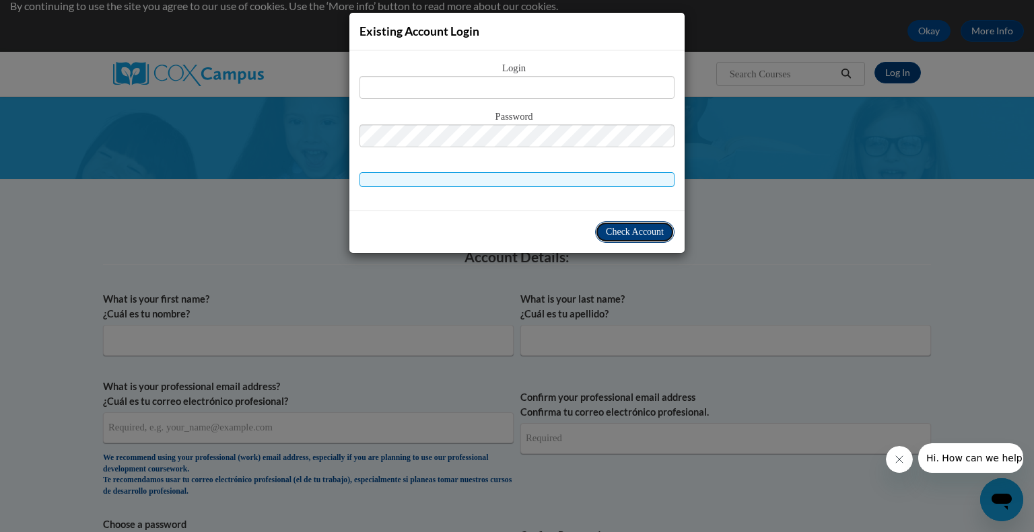
click at [616, 234] on span "Check Account" at bounding box center [635, 232] width 58 height 10
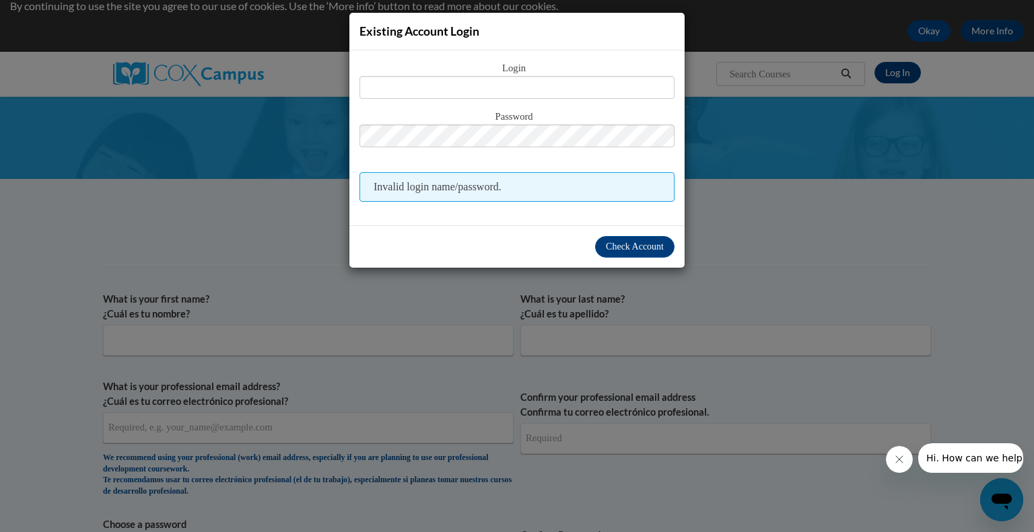
click at [832, 196] on div "Existing Account Login Login Password Invalid login name/password. Check Account" at bounding box center [517, 266] width 1034 height 532
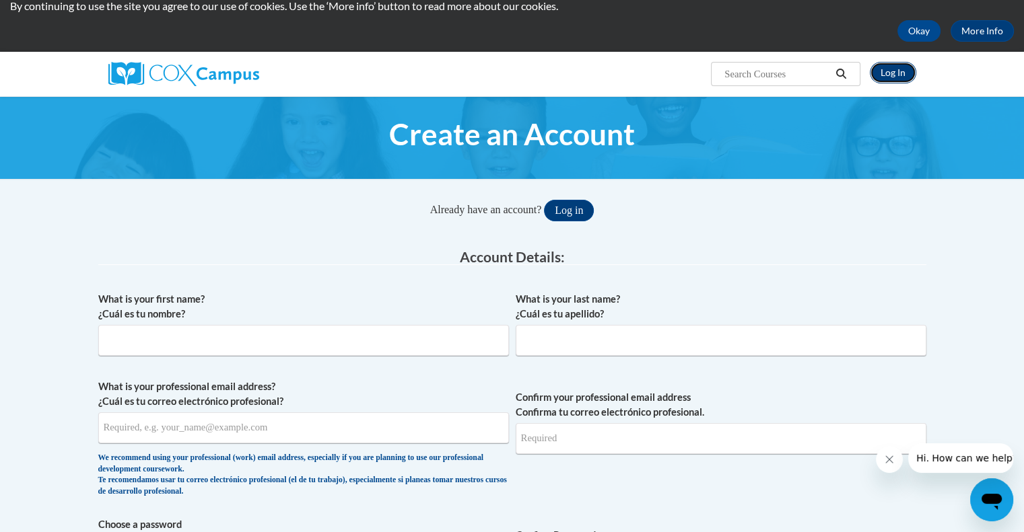
click at [883, 71] on link "Log In" at bounding box center [893, 73] width 46 height 22
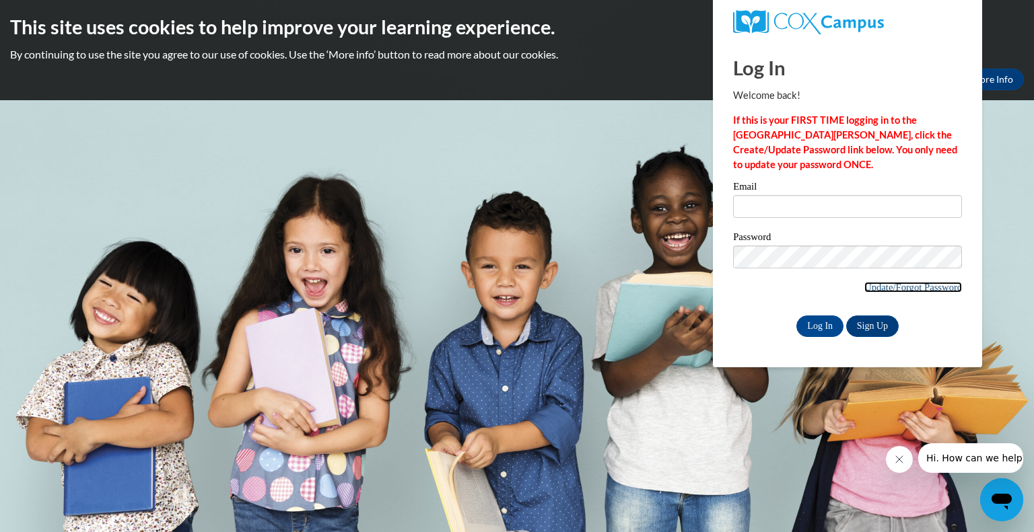
click at [927, 285] on link "Update/Forgot Password" at bounding box center [913, 287] width 98 height 11
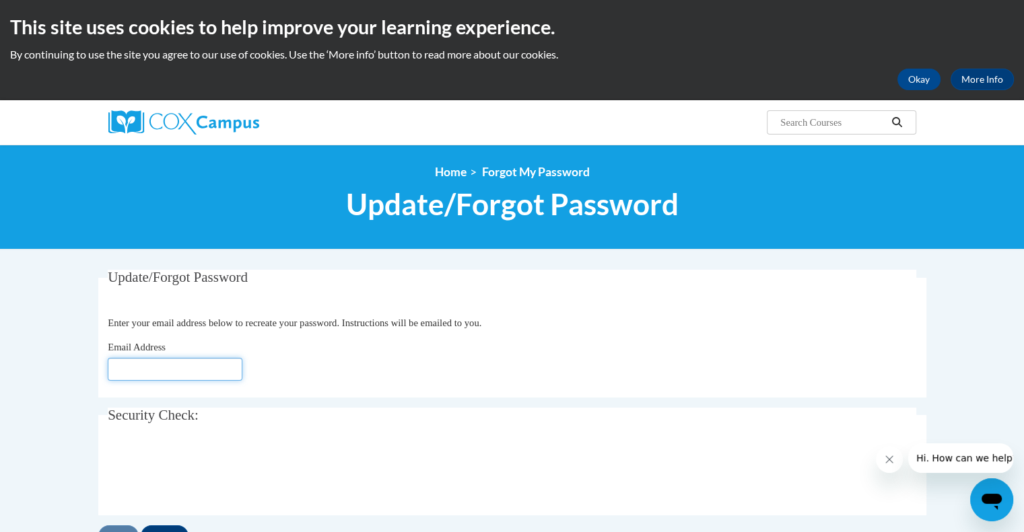
click at [180, 371] on input "Email Address" at bounding box center [175, 369] width 135 height 23
type input "[EMAIL_ADDRESS][DOMAIN_NAME]"
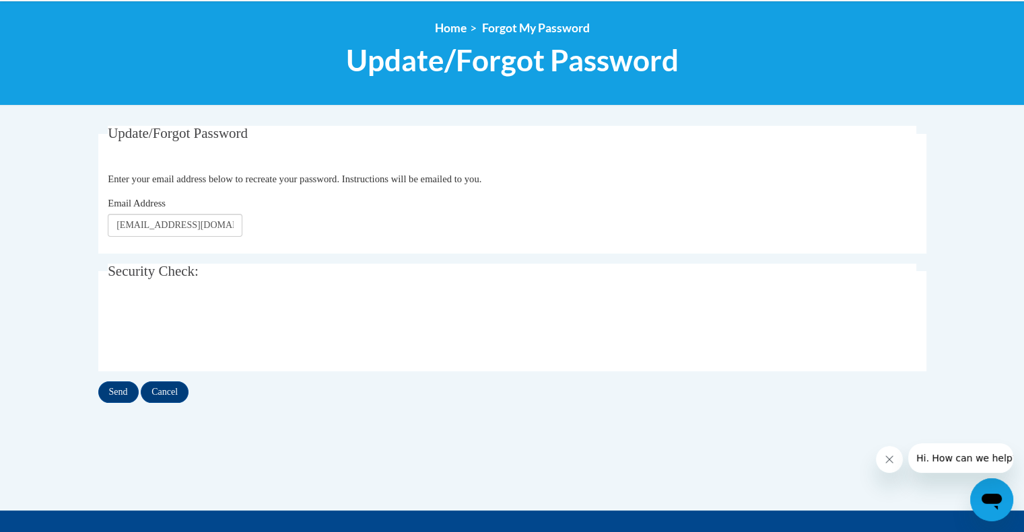
scroll to position [145, 0]
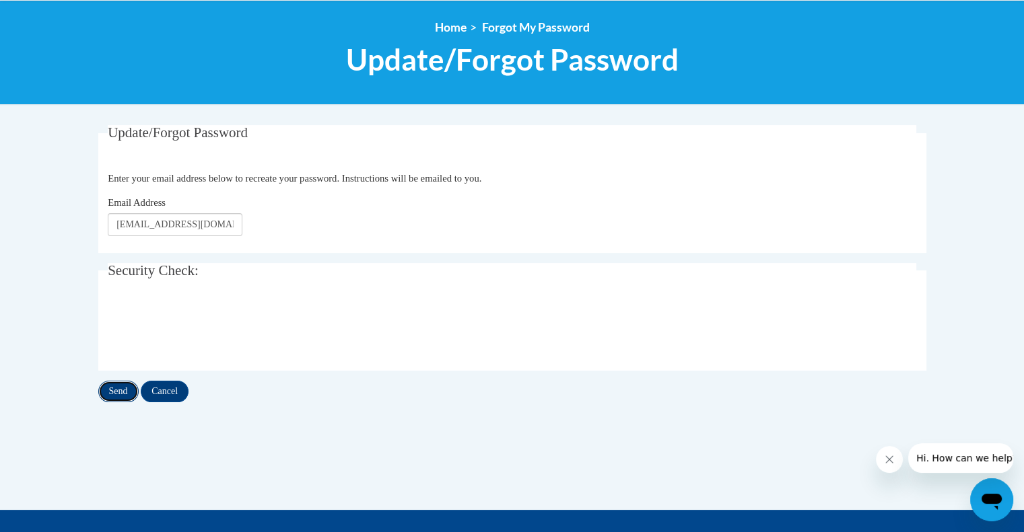
click at [125, 387] on input "Send" at bounding box center [118, 392] width 40 height 22
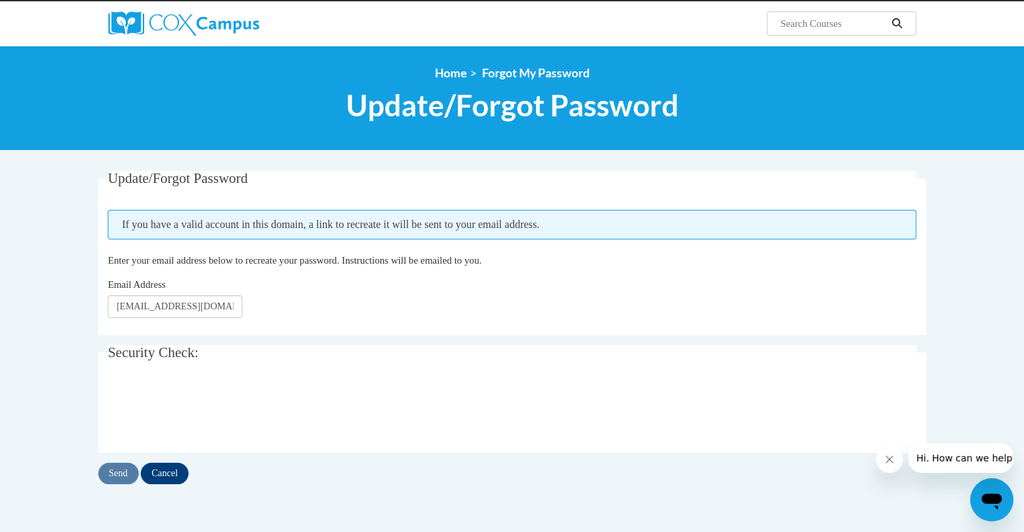
scroll to position [100, 0]
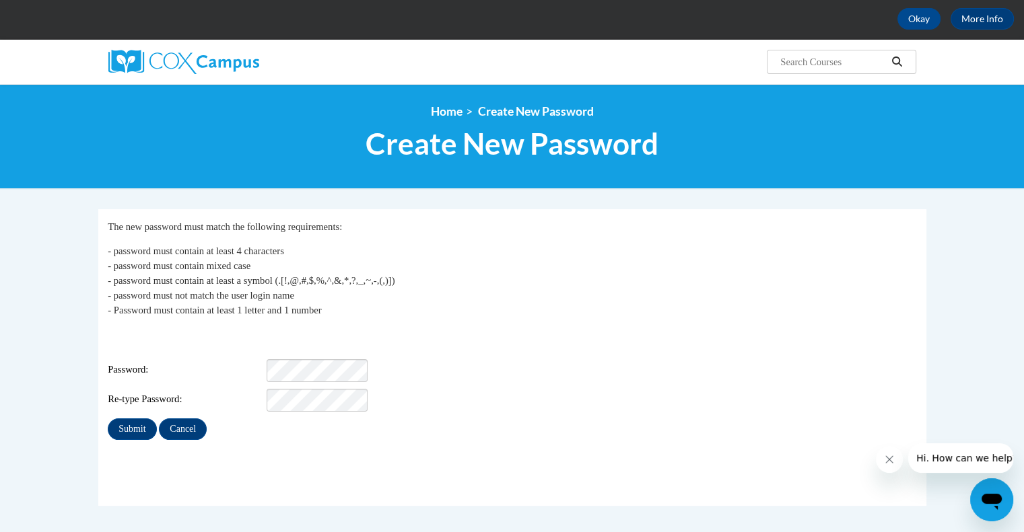
scroll to position [65, 0]
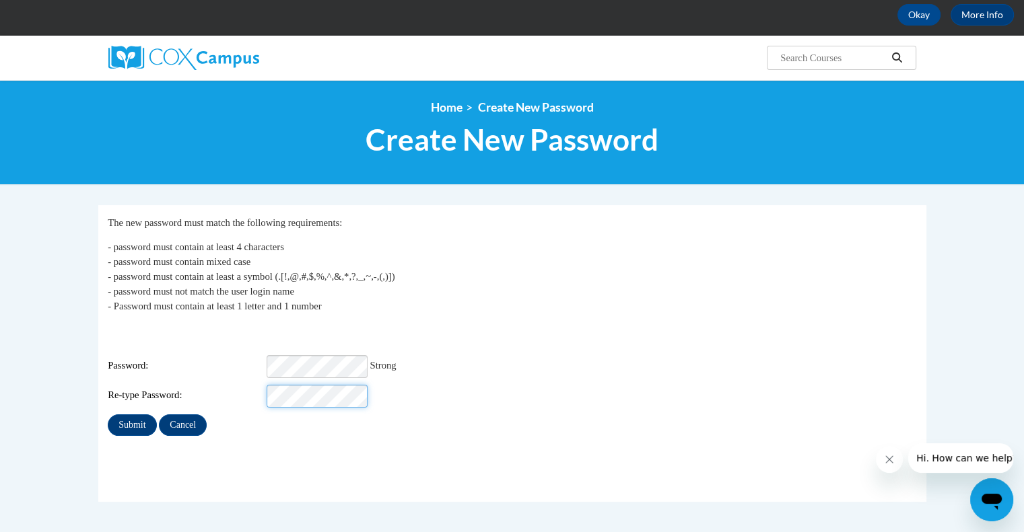
click at [108, 415] on input "Submit" at bounding box center [132, 426] width 48 height 22
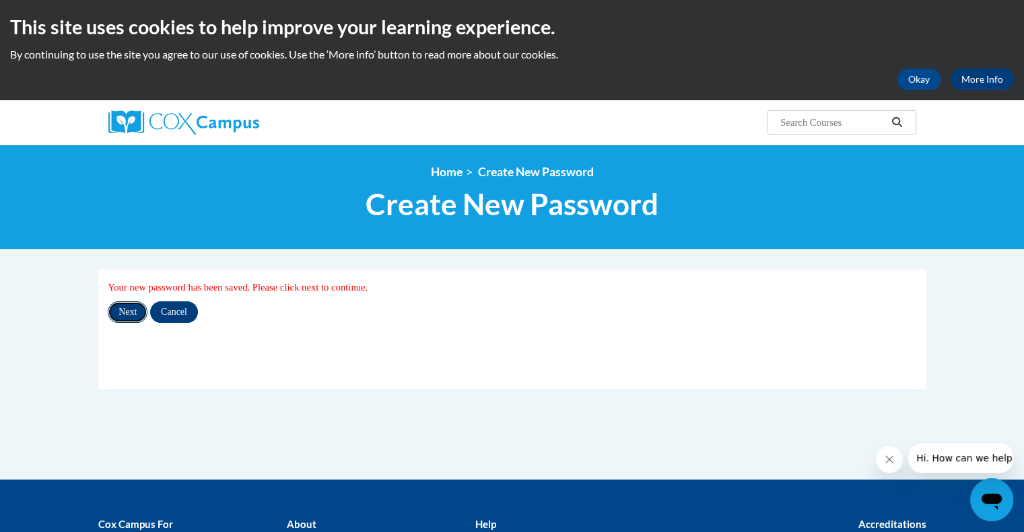
click at [126, 312] on input "Next" at bounding box center [128, 313] width 40 height 22
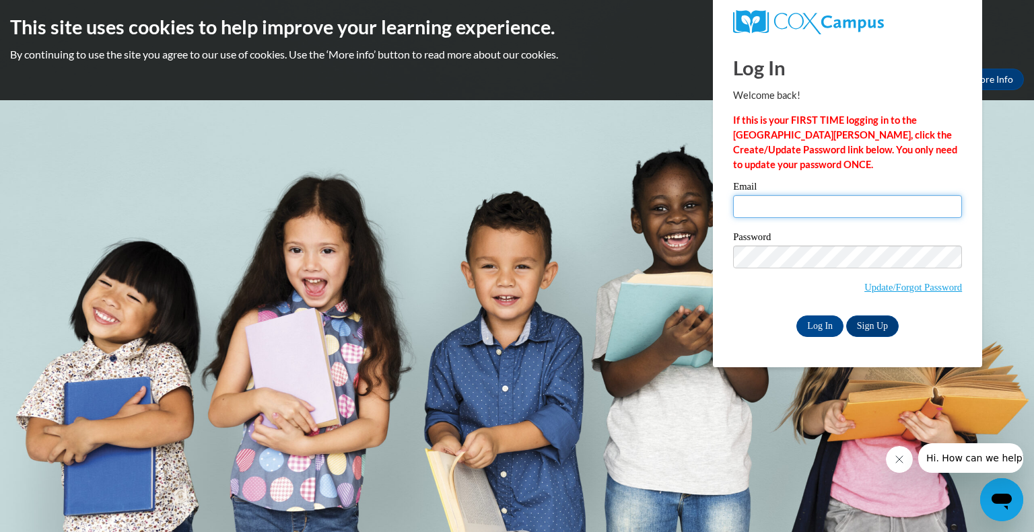
click at [754, 213] on input "Email" at bounding box center [847, 206] width 229 height 23
type input "mai.phan@bostonabcd.org"
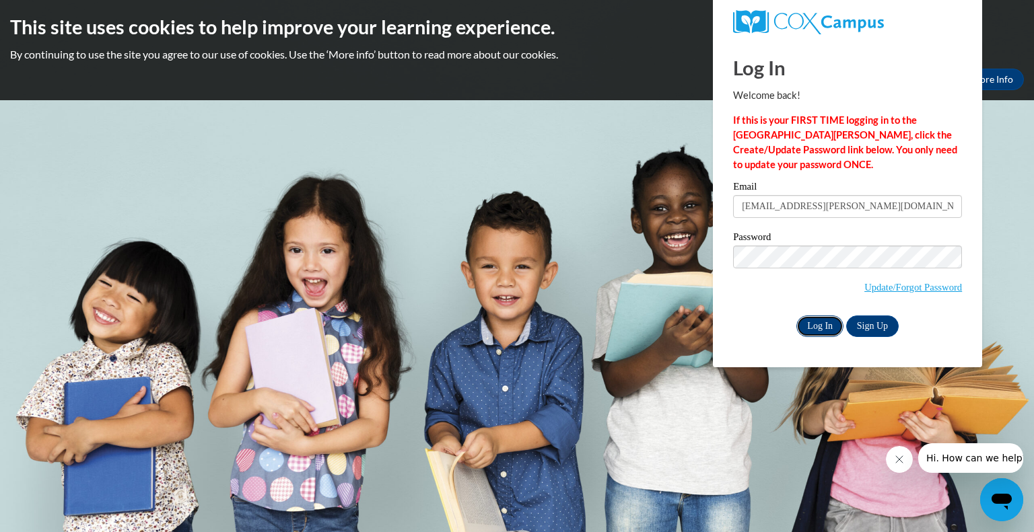
click at [804, 328] on input "Log In" at bounding box center [819, 327] width 47 height 22
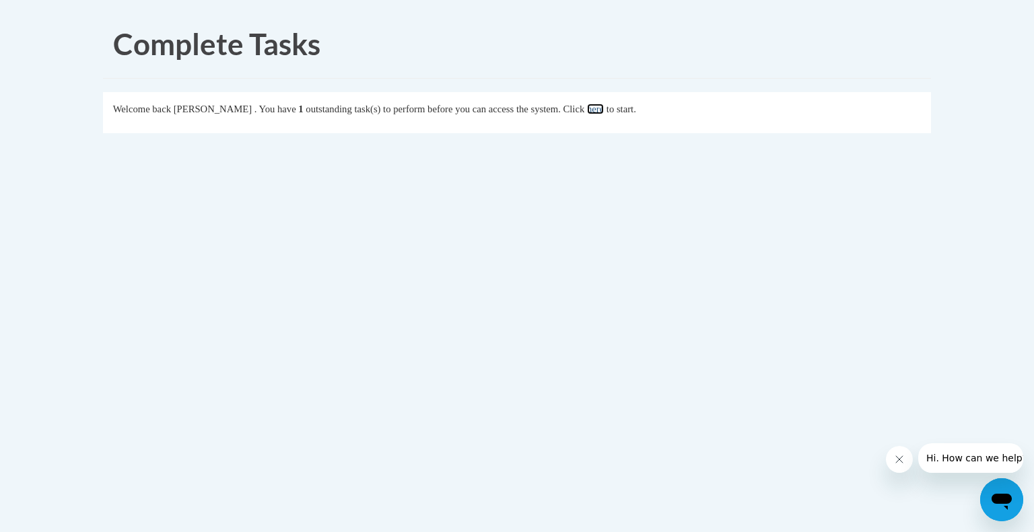
click at [604, 108] on link "here" at bounding box center [595, 109] width 17 height 11
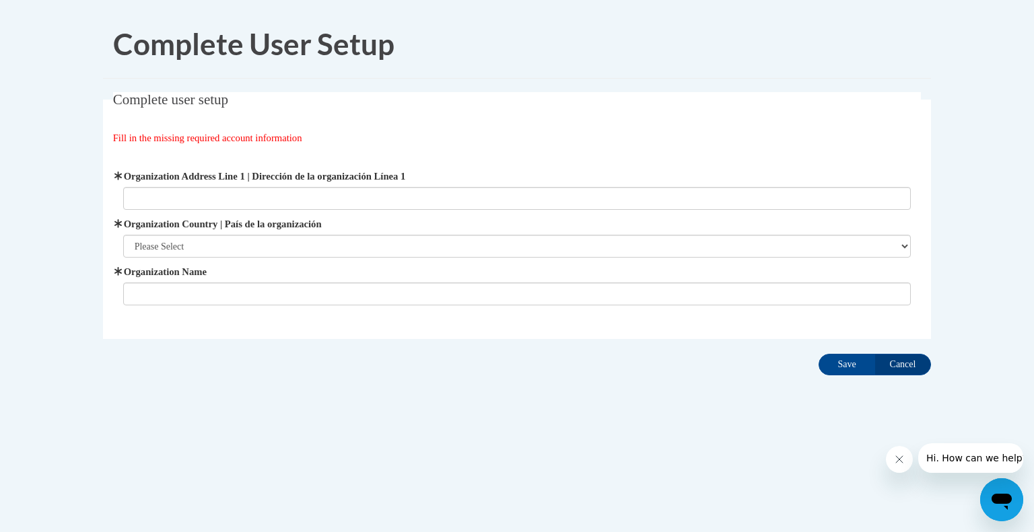
click at [264, 183] on label "Organization Address Line 1 | Dirección de la organización Línea 1" at bounding box center [517, 176] width 788 height 15
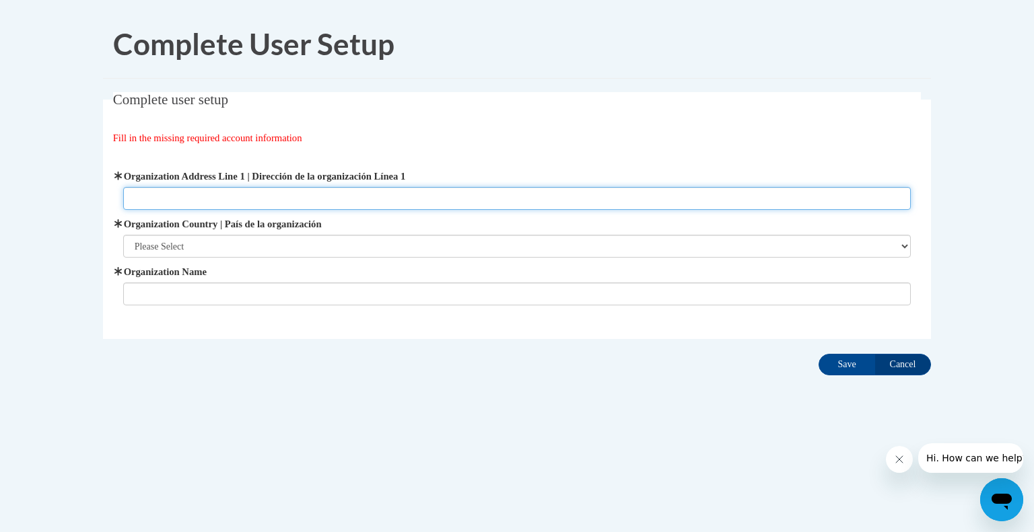
click at [264, 187] on input "Organization Address Line 1 | Dirección de la organización Línea 1" at bounding box center [517, 198] width 788 height 23
click at [261, 197] on input "Organization Address Line 1 | Dirección de la organización Línea 1" at bounding box center [517, 198] width 788 height 23
type input "[STREET_ADDRESS]"
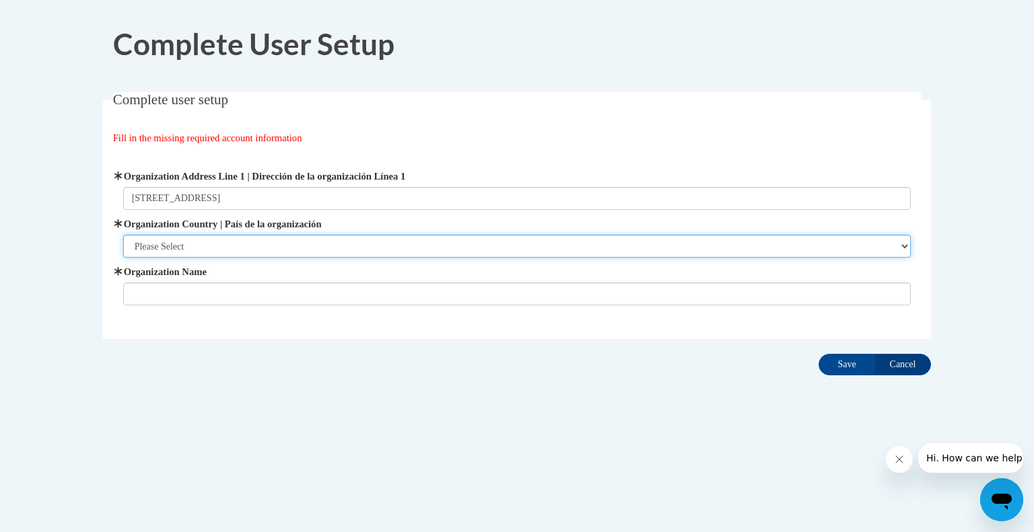
click at [245, 245] on select "Please Select [GEOGRAPHIC_DATA] | [GEOGRAPHIC_DATA] Outside of [GEOGRAPHIC_DATA…" at bounding box center [517, 246] width 788 height 23
select select "ad49bcad-a171-4b2e-b99c-48b446064914"
click at [123, 235] on select "Please Select [GEOGRAPHIC_DATA] | [GEOGRAPHIC_DATA] Outside of [GEOGRAPHIC_DATA…" at bounding box center [517, 246] width 788 height 23
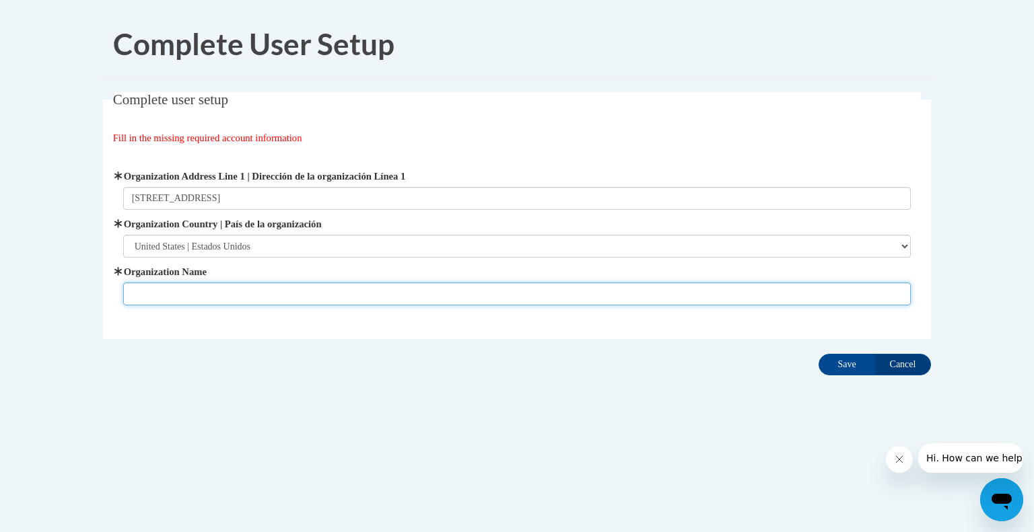
click at [250, 288] on input "Organization Name" at bounding box center [517, 294] width 788 height 23
type input "abcd head start"
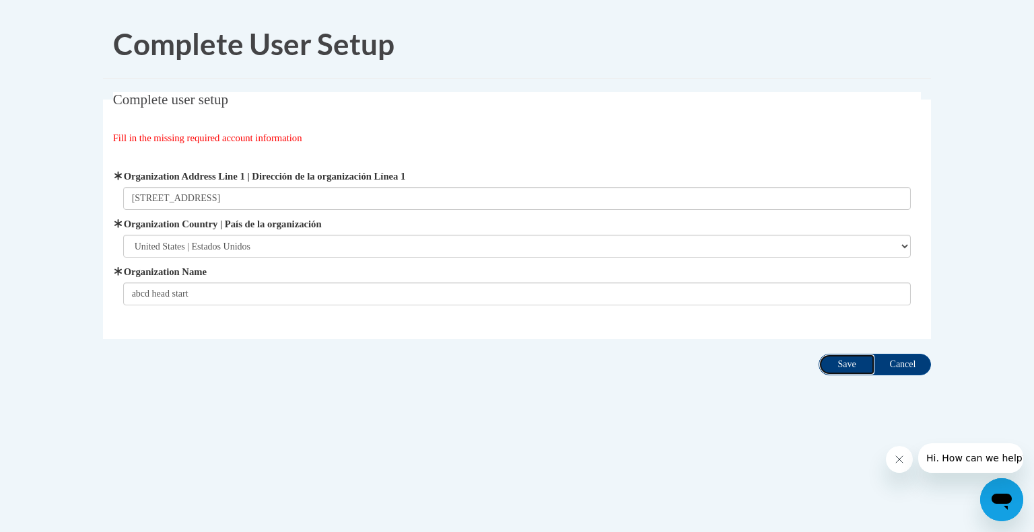
click at [841, 364] on input "Save" at bounding box center [846, 365] width 57 height 22
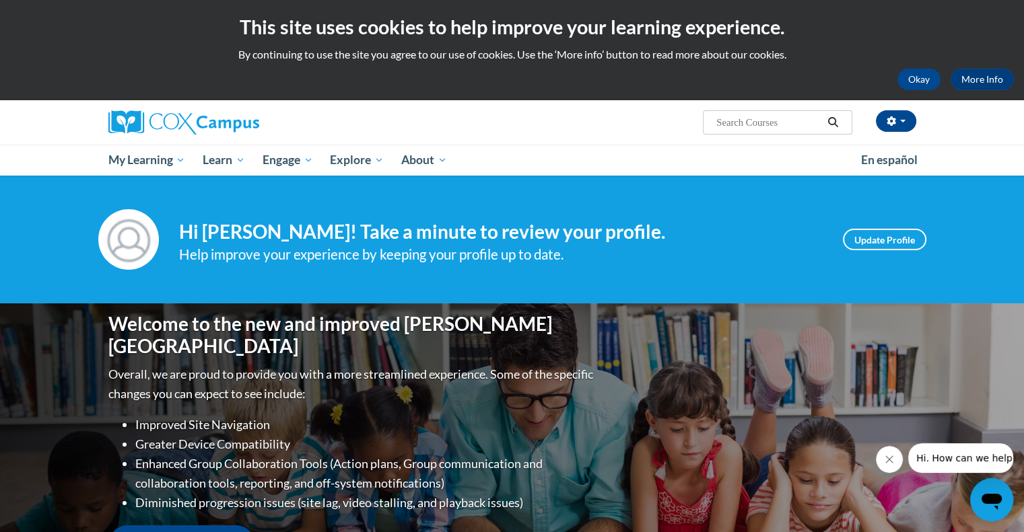
click at [759, 119] on input "Search..." at bounding box center [769, 122] width 108 height 16
type input "connecting the dots for dual language learners throughout the [DATE]"
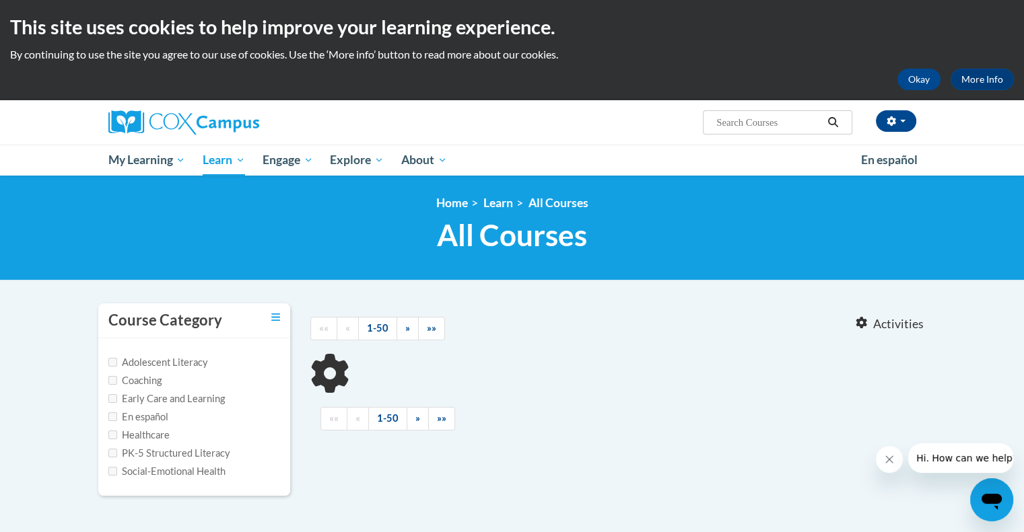
scroll to position [250, 0]
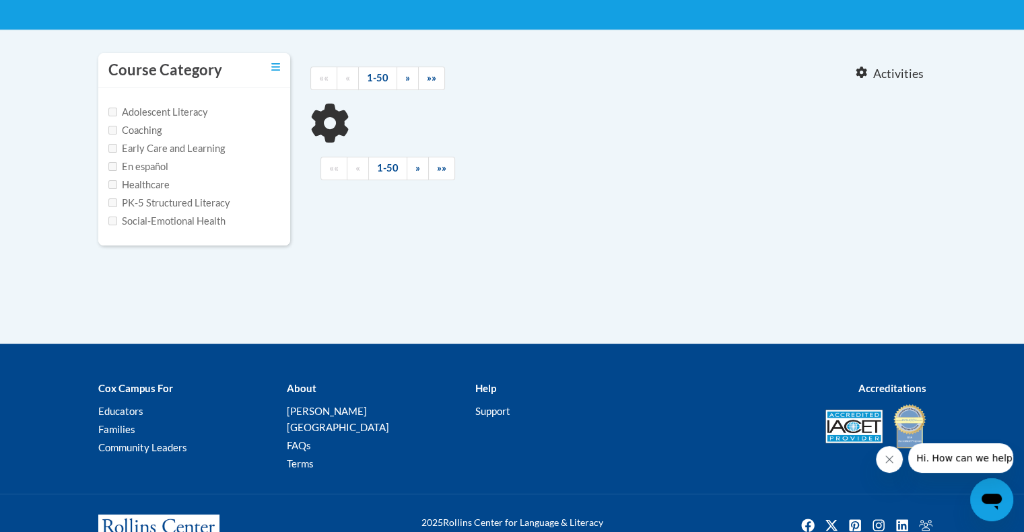
type input "connecting the dots for dual language learners throughout the [DATE]"
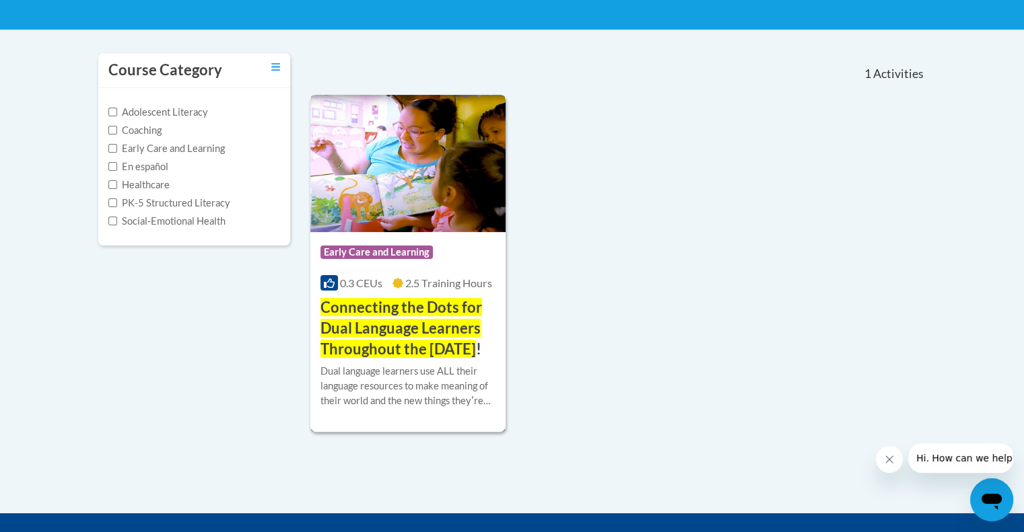
drag, startPoint x: 573, startPoint y: 303, endPoint x: 409, endPoint y: 352, distance: 172.1
click at [409, 352] on span "Connecting the Dots for Dual Language Learners Throughout the Preschool Day" at bounding box center [401, 328] width 162 height 60
